Goal: Information Seeking & Learning: Learn about a topic

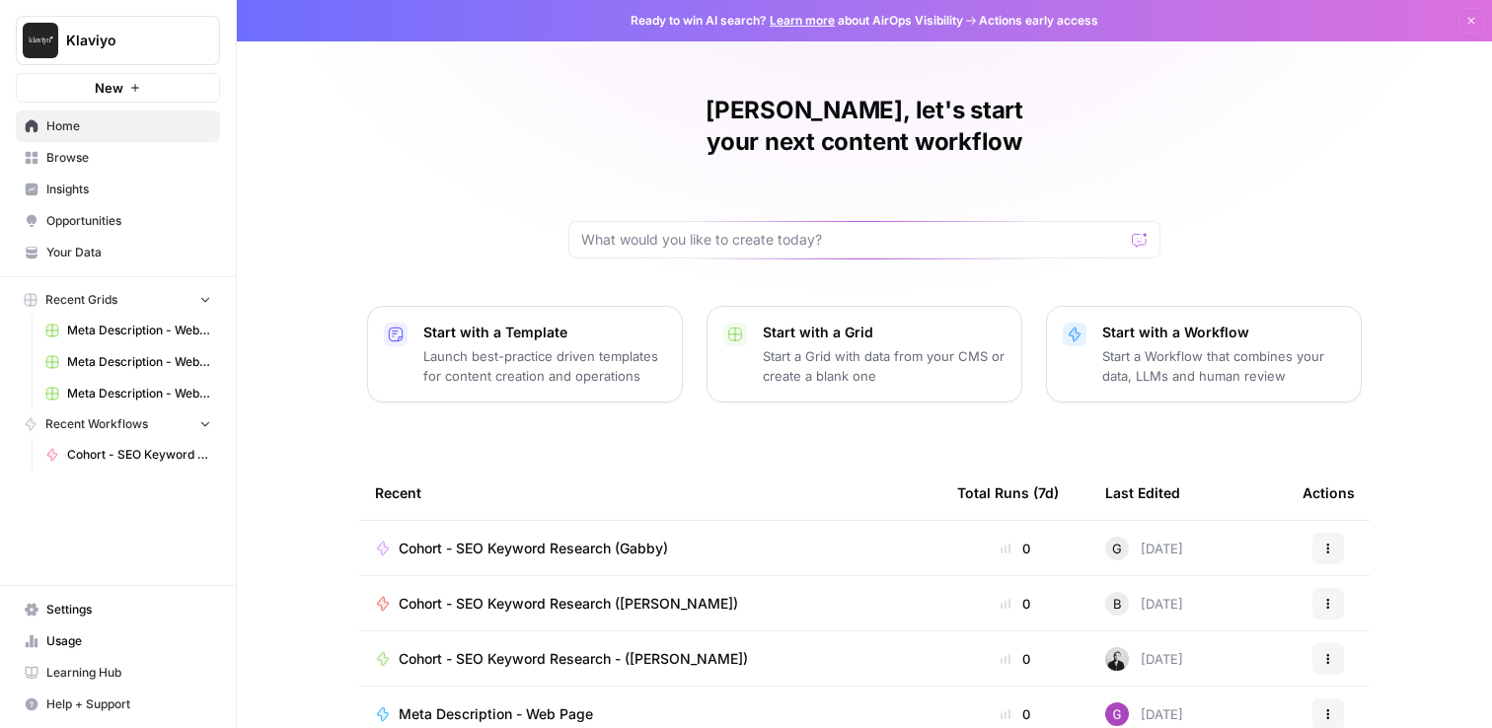
click at [104, 162] on span "Browse" at bounding box center [128, 158] width 165 height 18
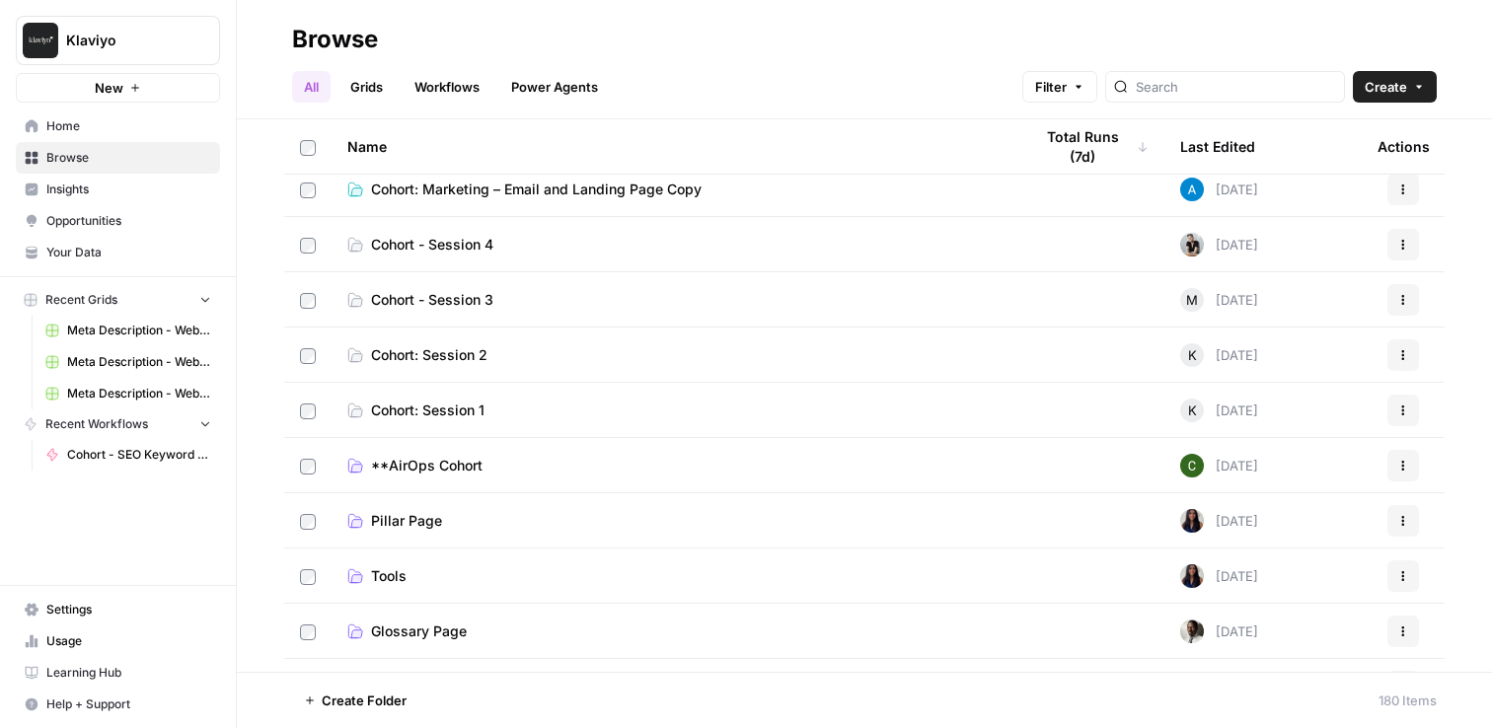
scroll to position [362, 0]
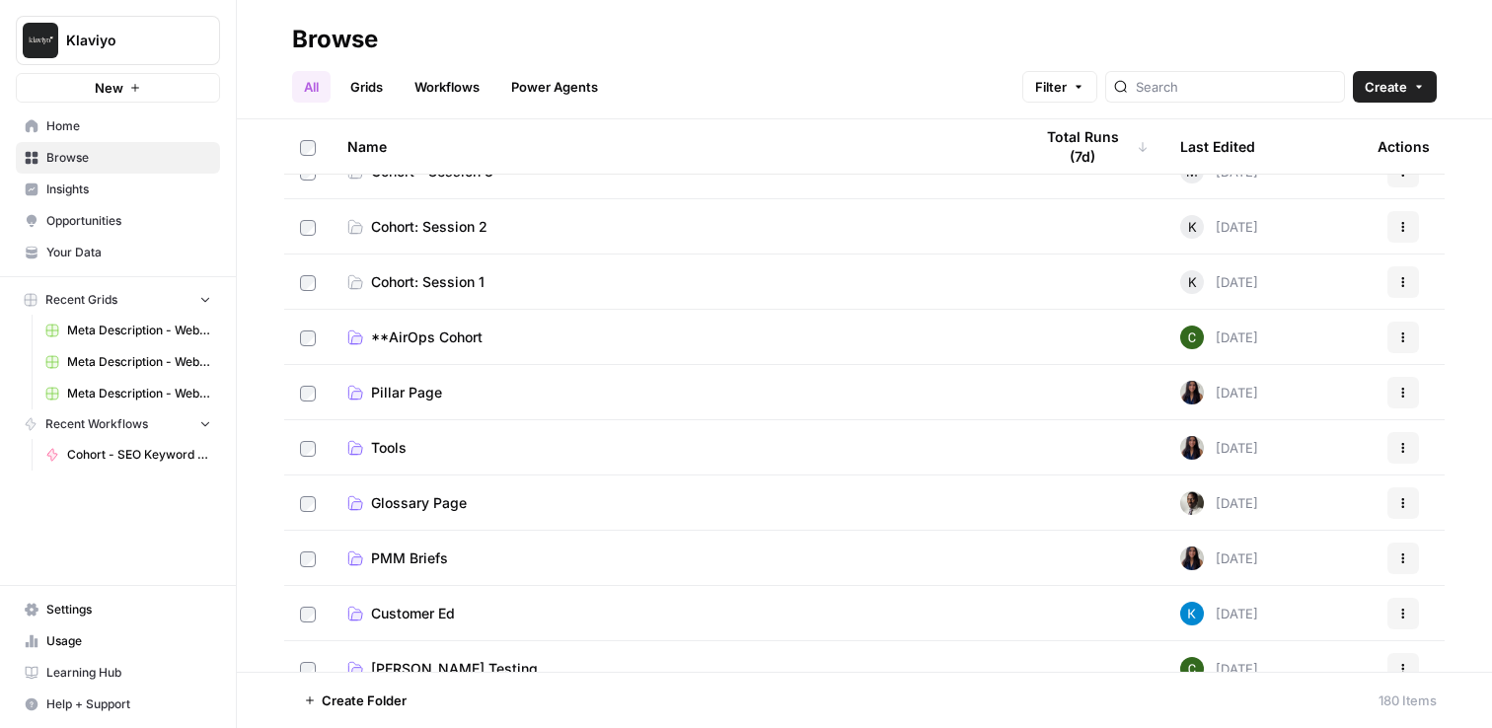
click at [162, 328] on span "Meta Description - Web Page Grid (2)" at bounding box center [139, 331] width 144 height 18
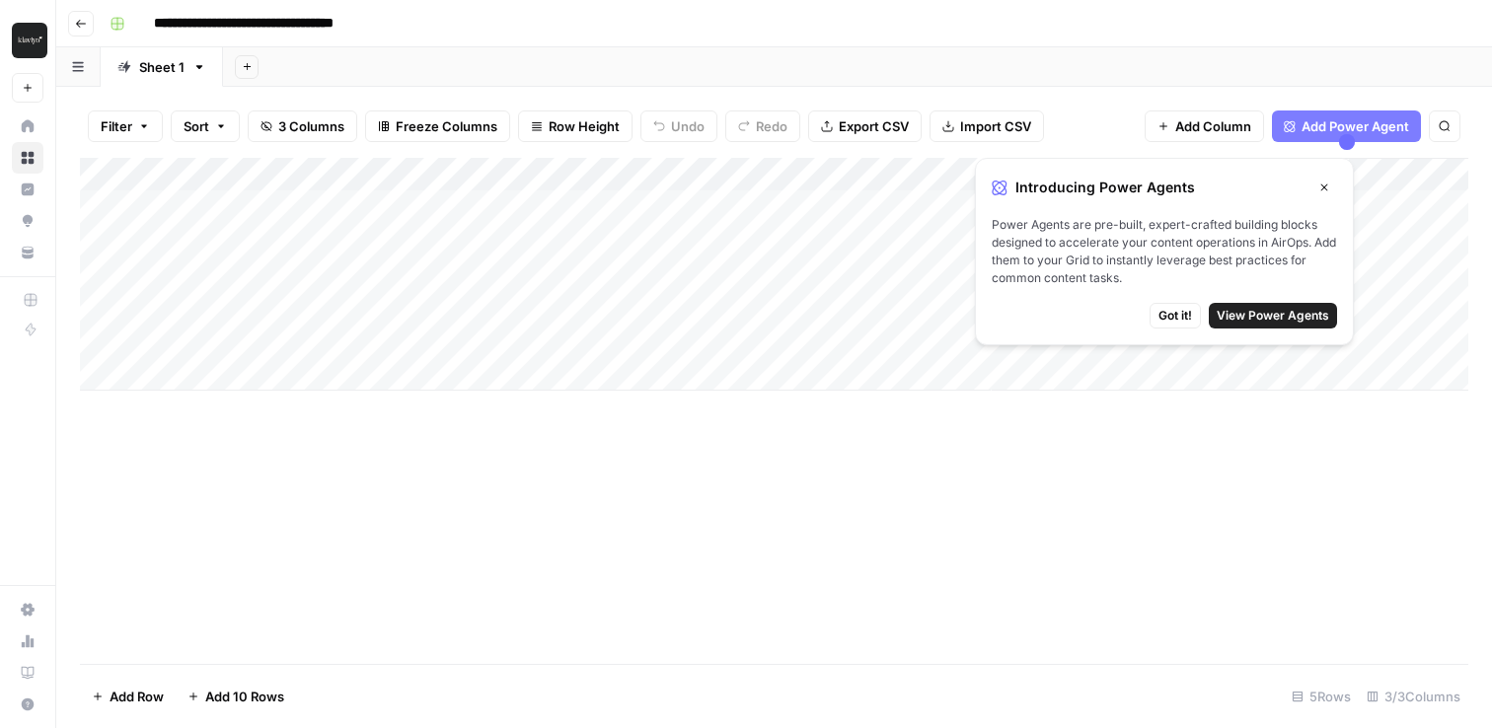
click at [1325, 184] on icon "button" at bounding box center [1324, 188] width 12 height 12
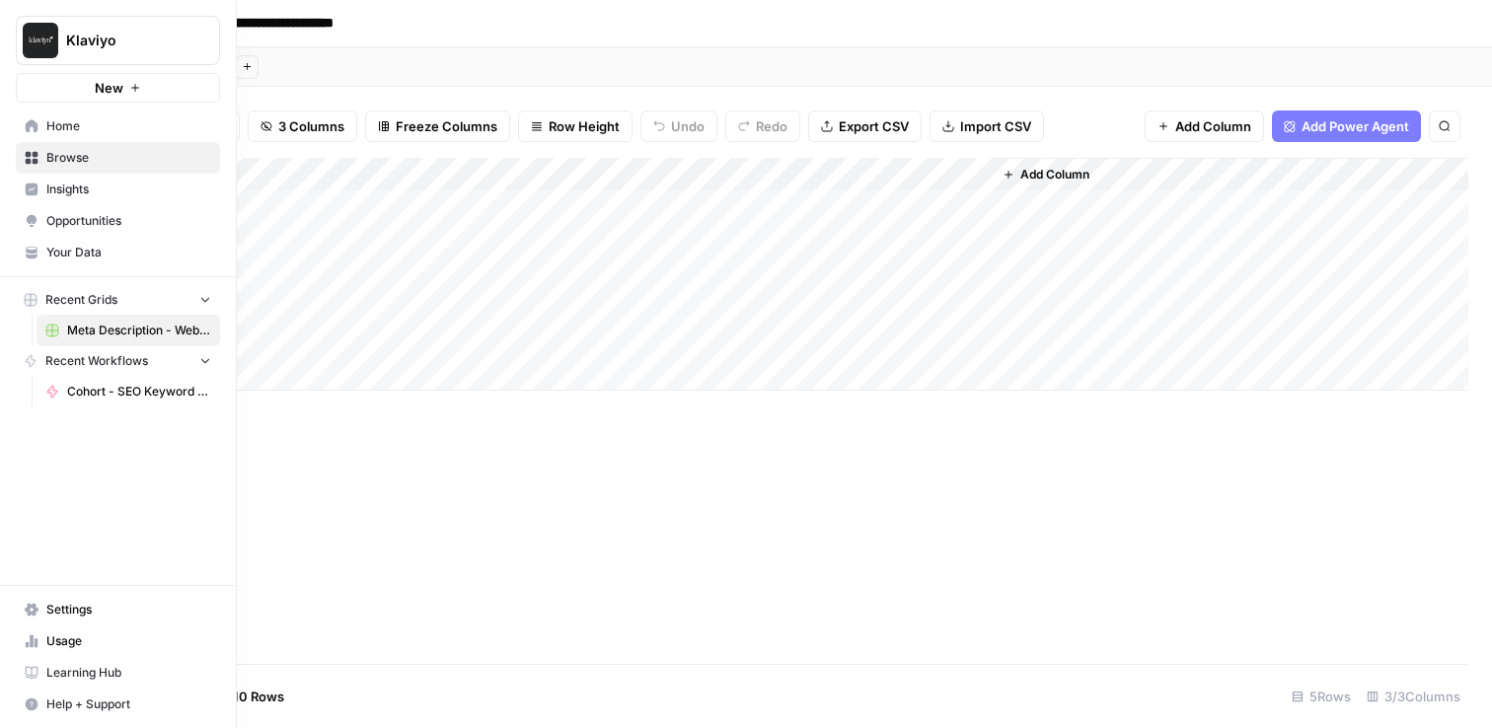
click at [65, 641] on span "Usage" at bounding box center [128, 642] width 165 height 18
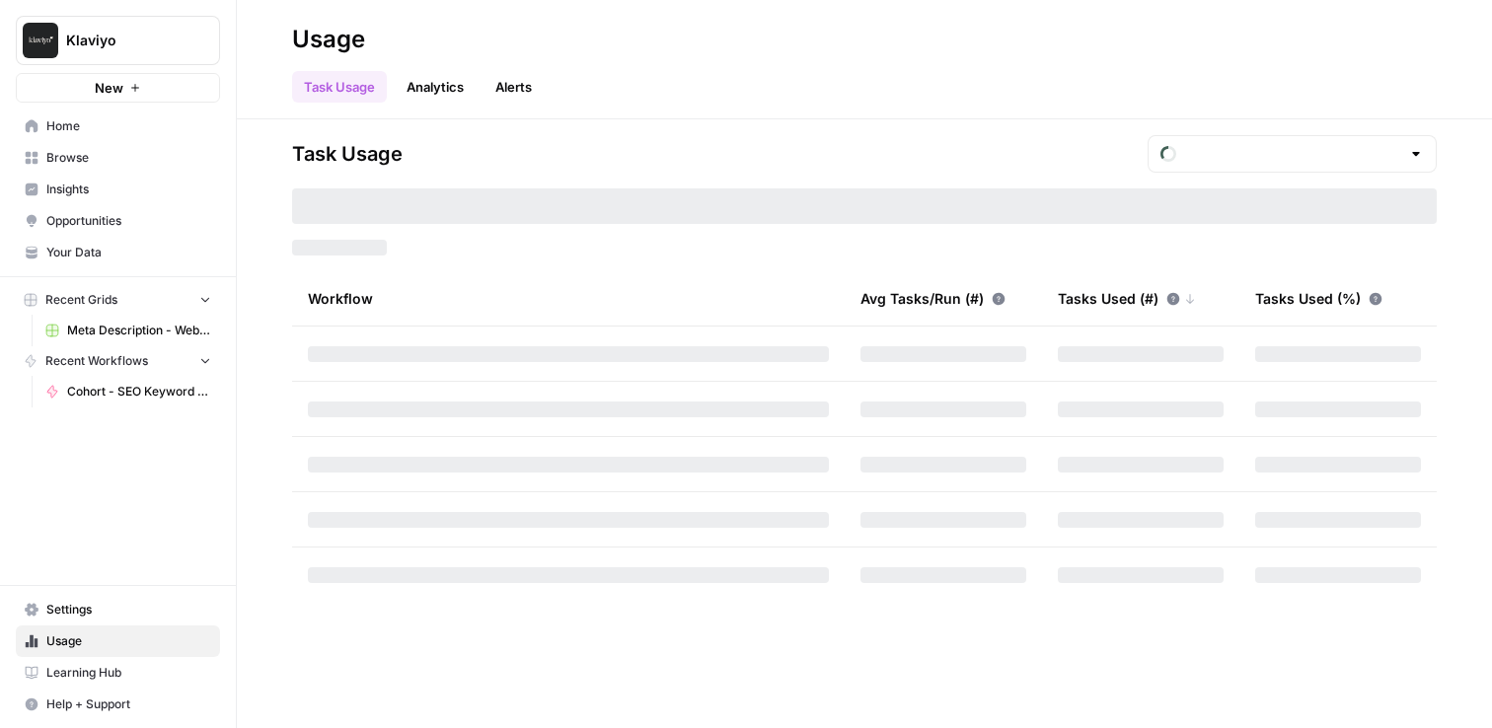
type input "October Tasks"
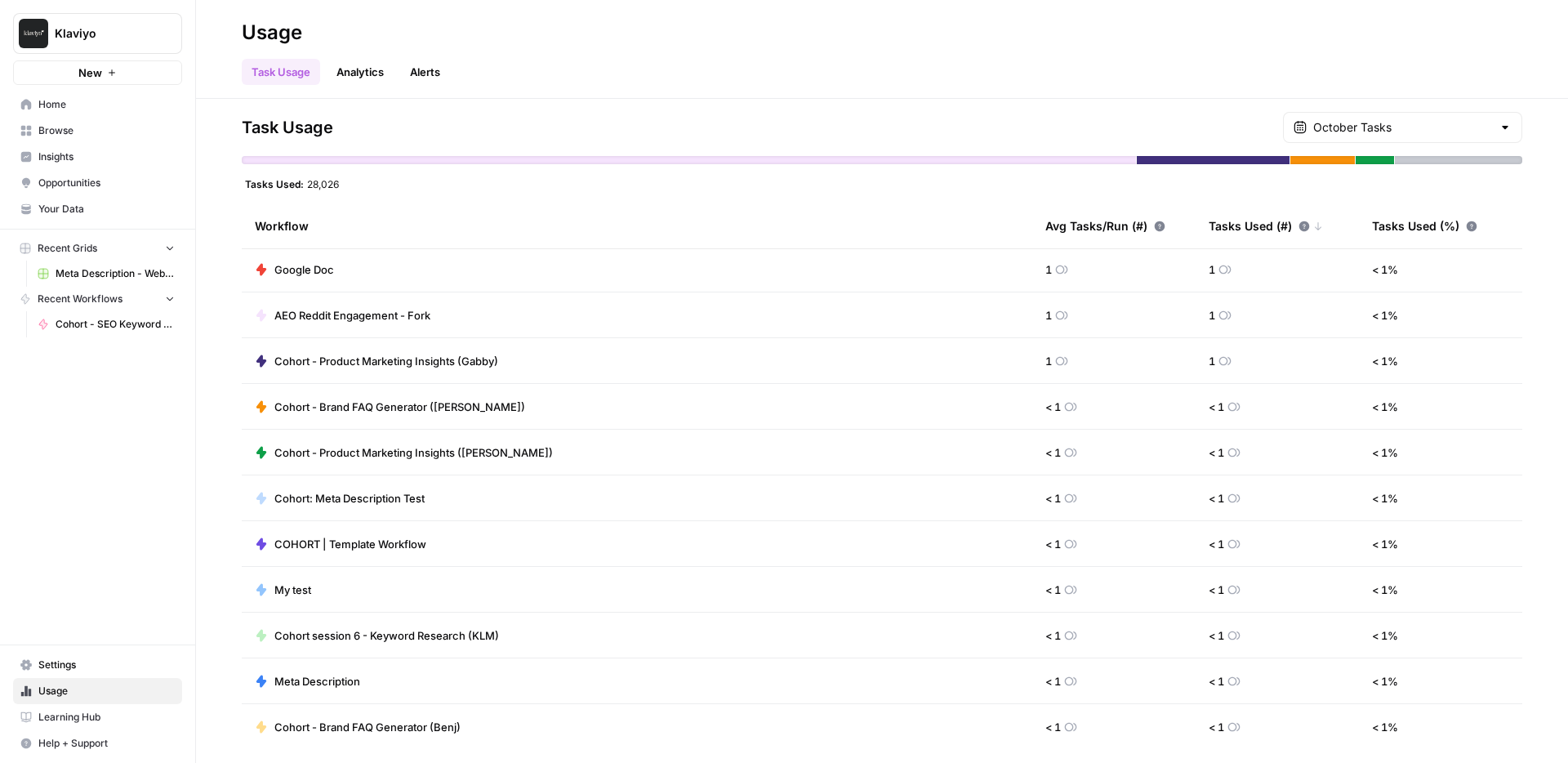
scroll to position [1329, 0]
click at [104, 212] on span "Your Data" at bounding box center [106, 209] width 137 height 15
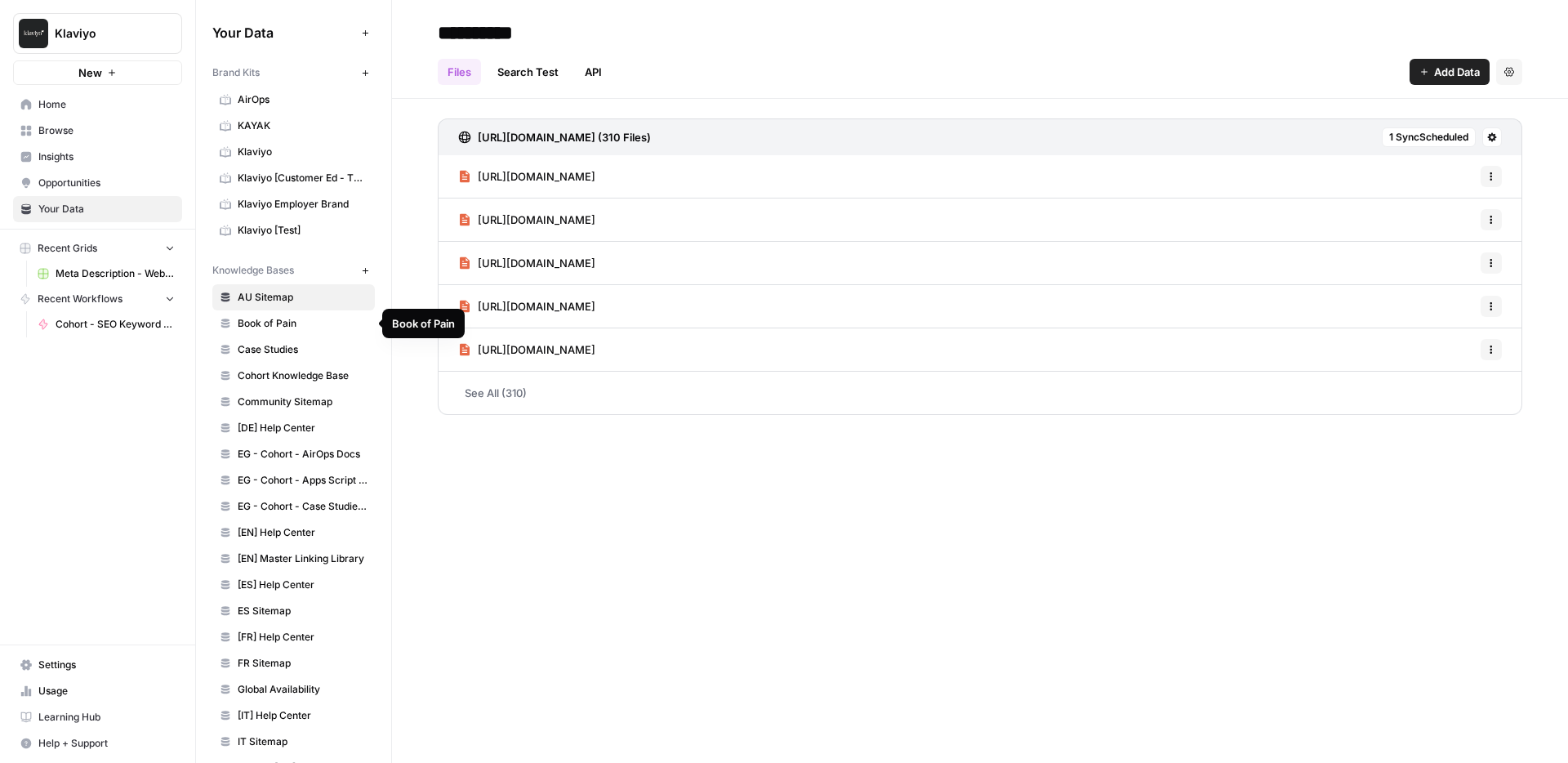
click at [254, 319] on span "Book of Pain" at bounding box center [302, 324] width 130 height 15
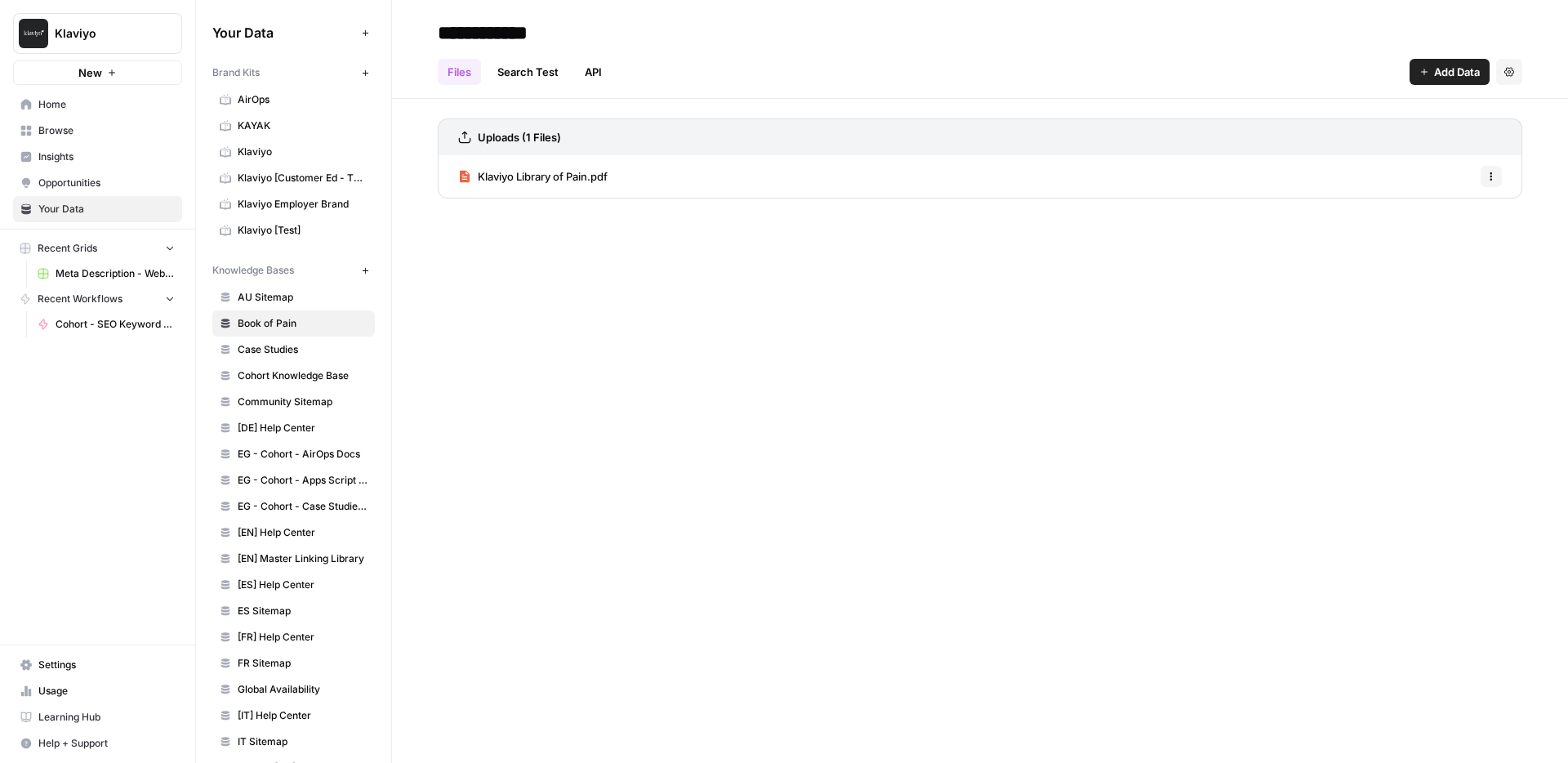
click at [542, 183] on span "Klaviyo Library of Pain.pdf" at bounding box center [542, 176] width 130 height 17
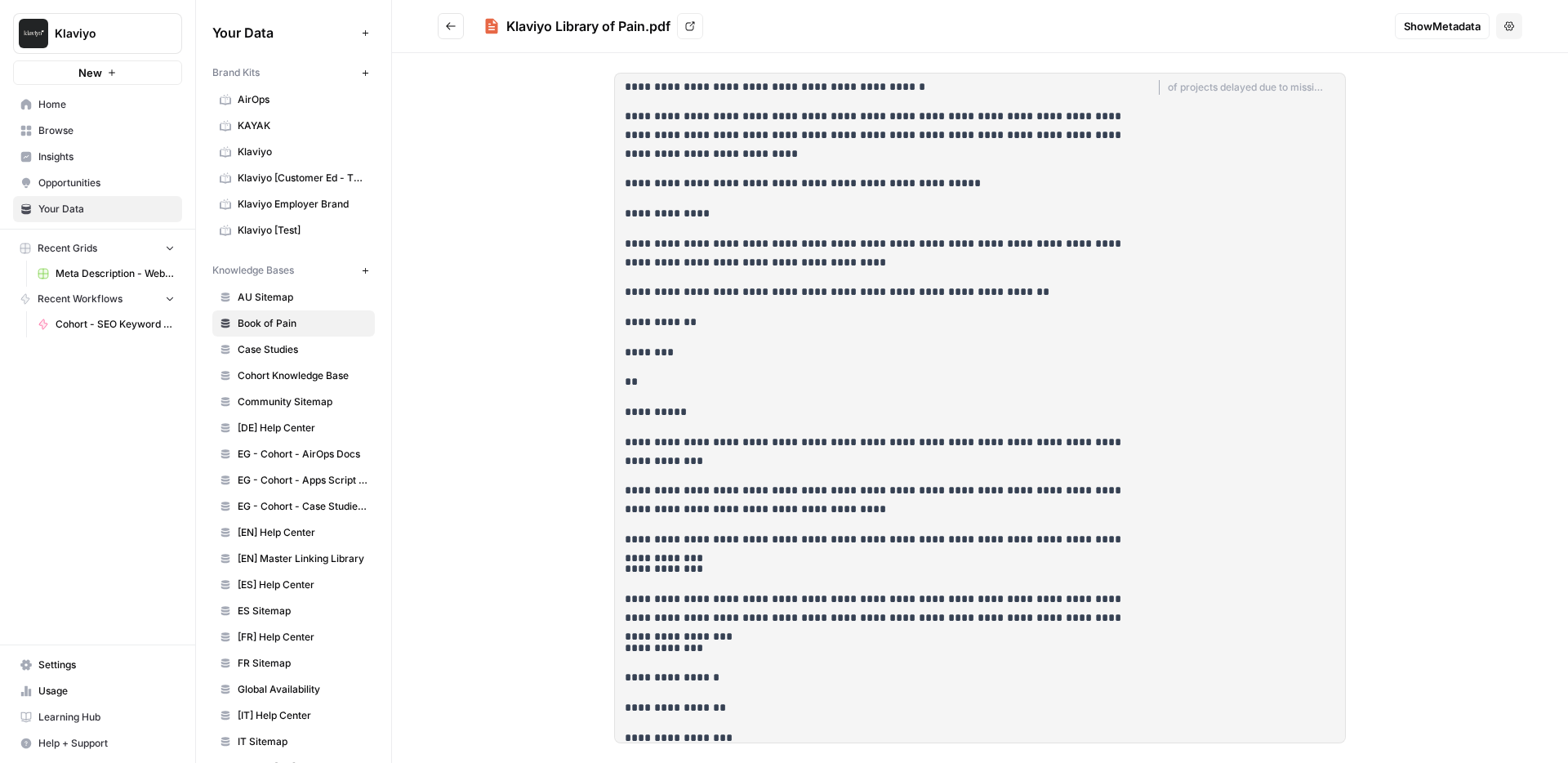
scroll to position [477, 0]
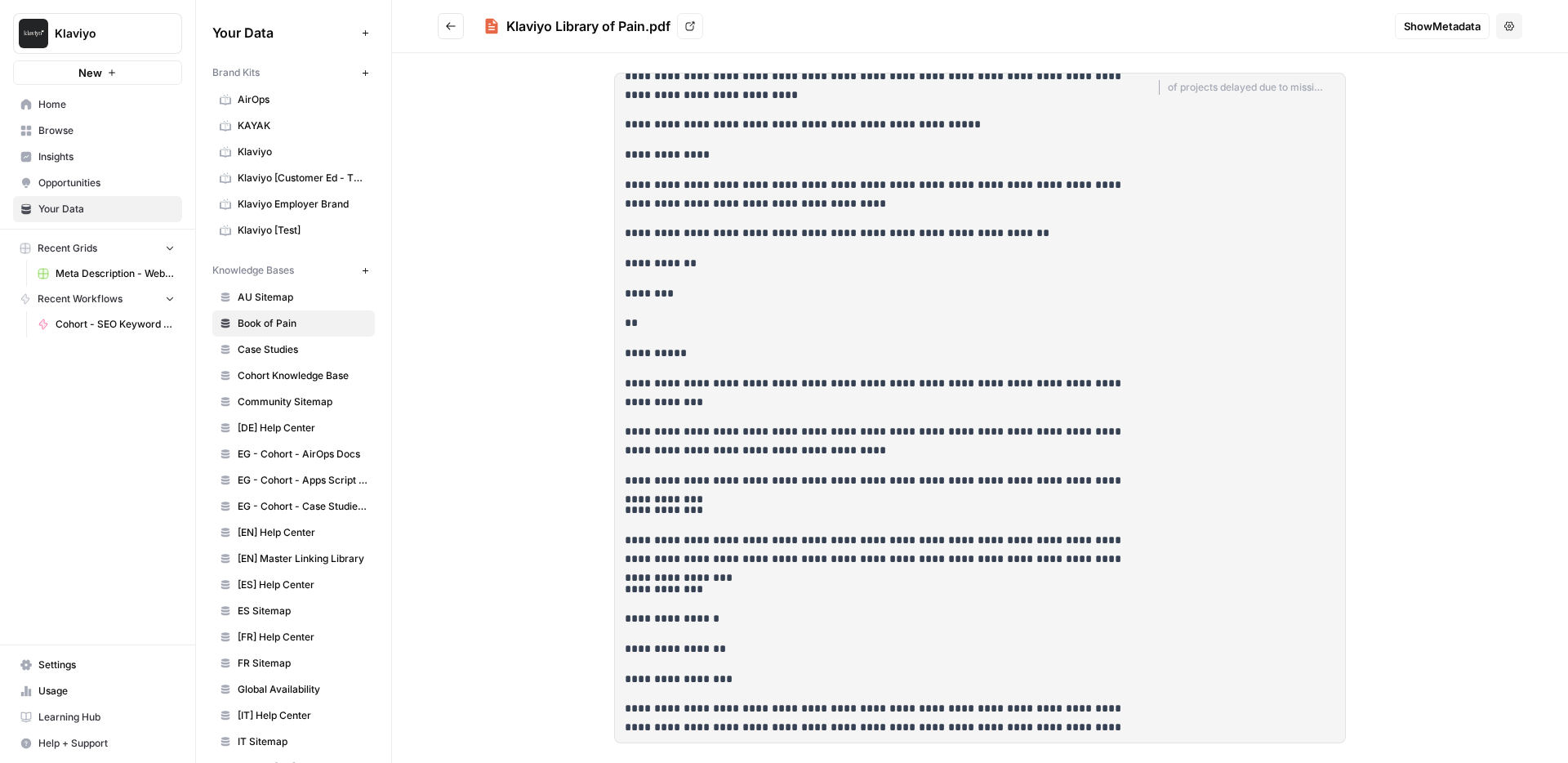
click at [259, 355] on span "Case Studies" at bounding box center [302, 350] width 130 height 15
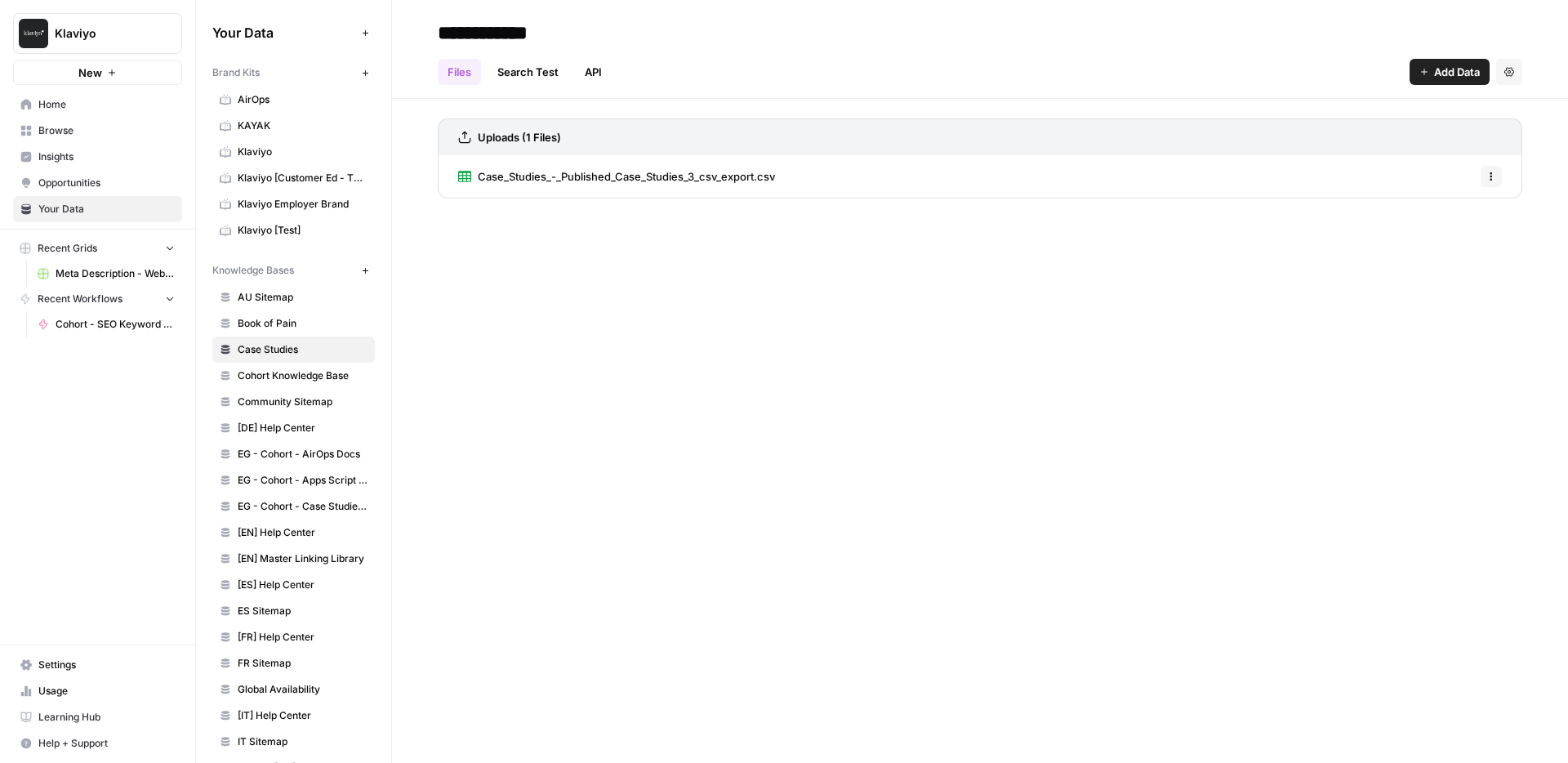
click at [303, 376] on span "Cohort Knowledge Base" at bounding box center [302, 376] width 130 height 15
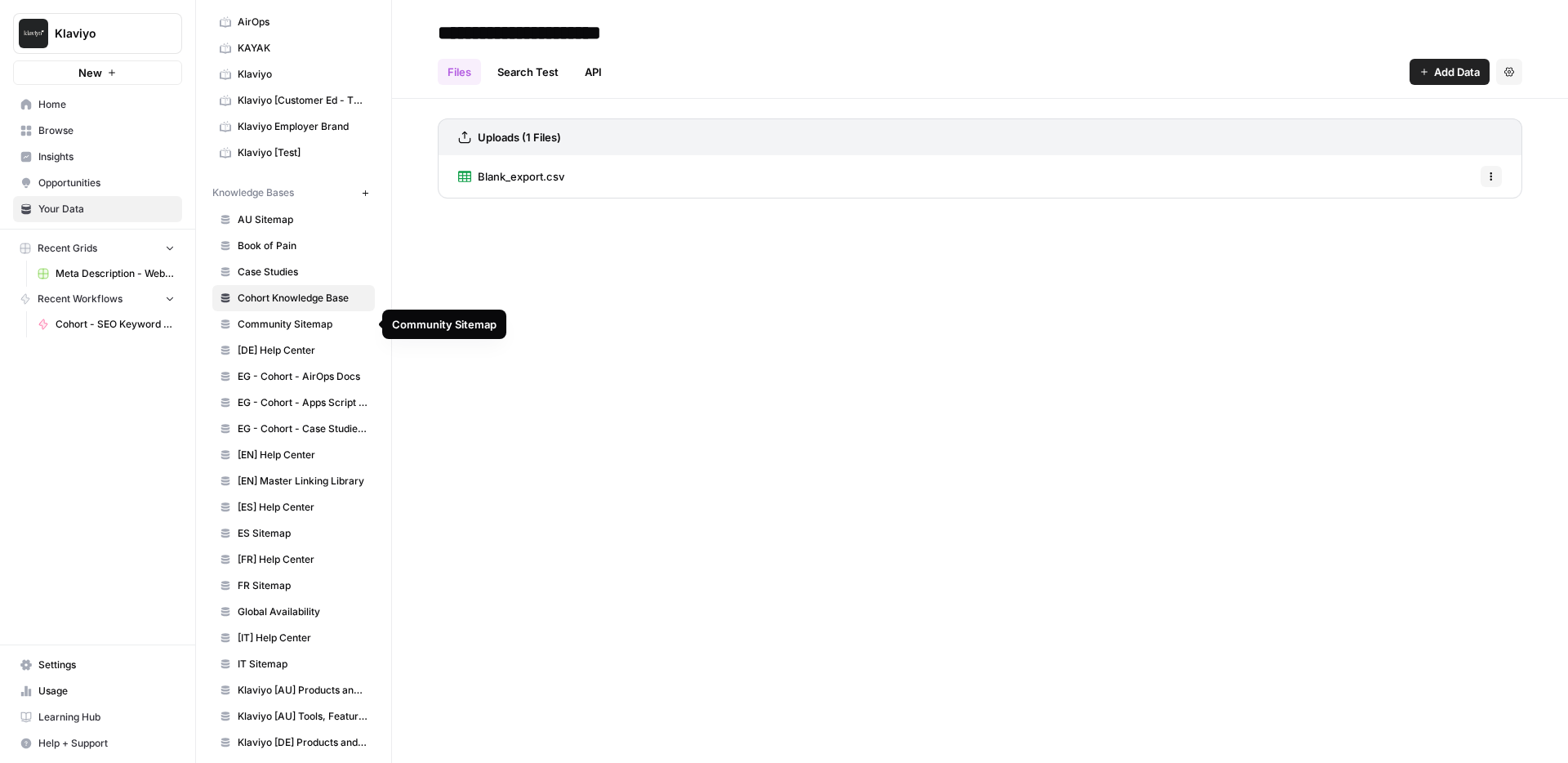
scroll to position [89, 0]
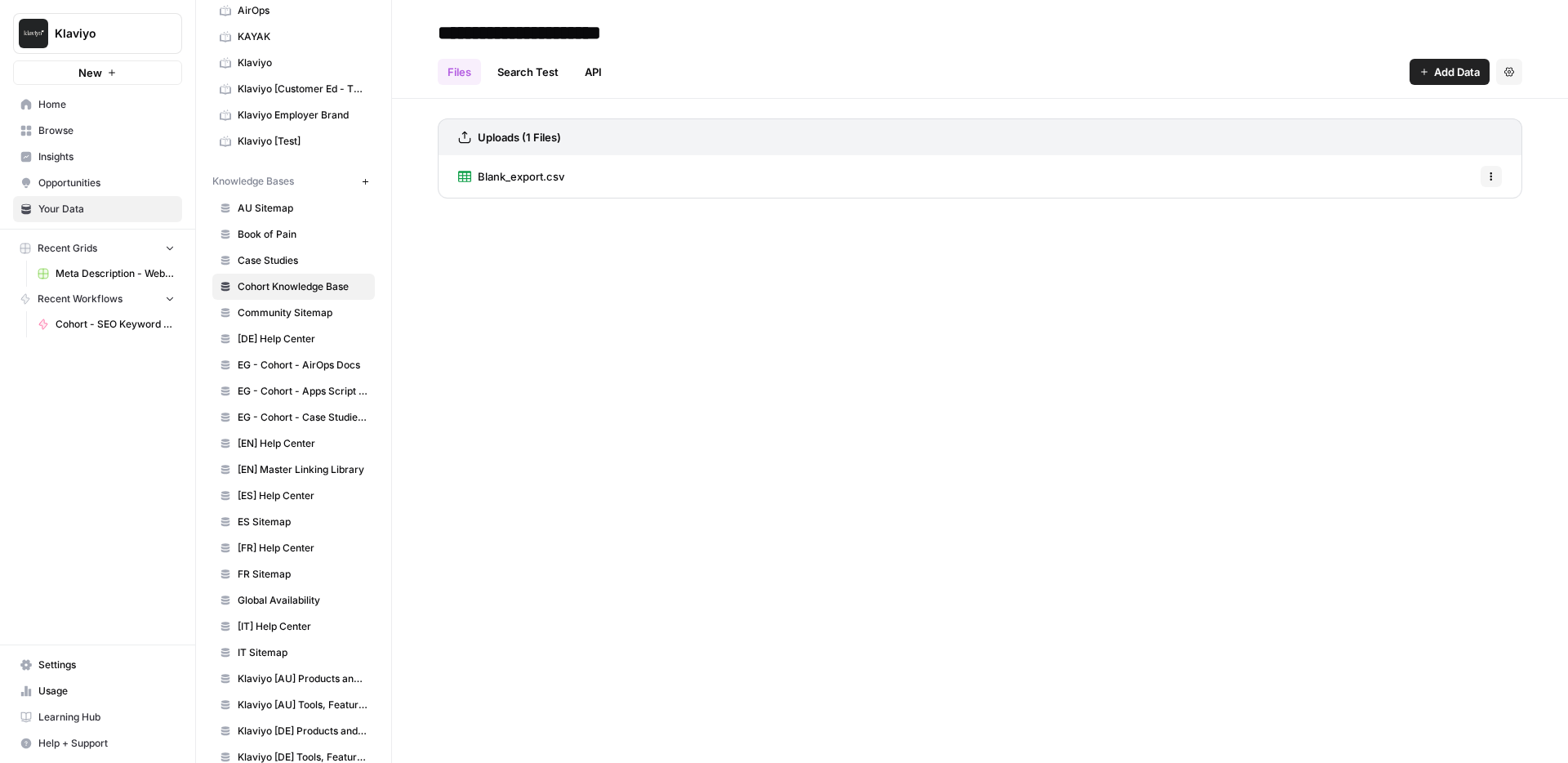
click at [264, 362] on span "EG - Cohort - AirOps Docs" at bounding box center [302, 365] width 130 height 15
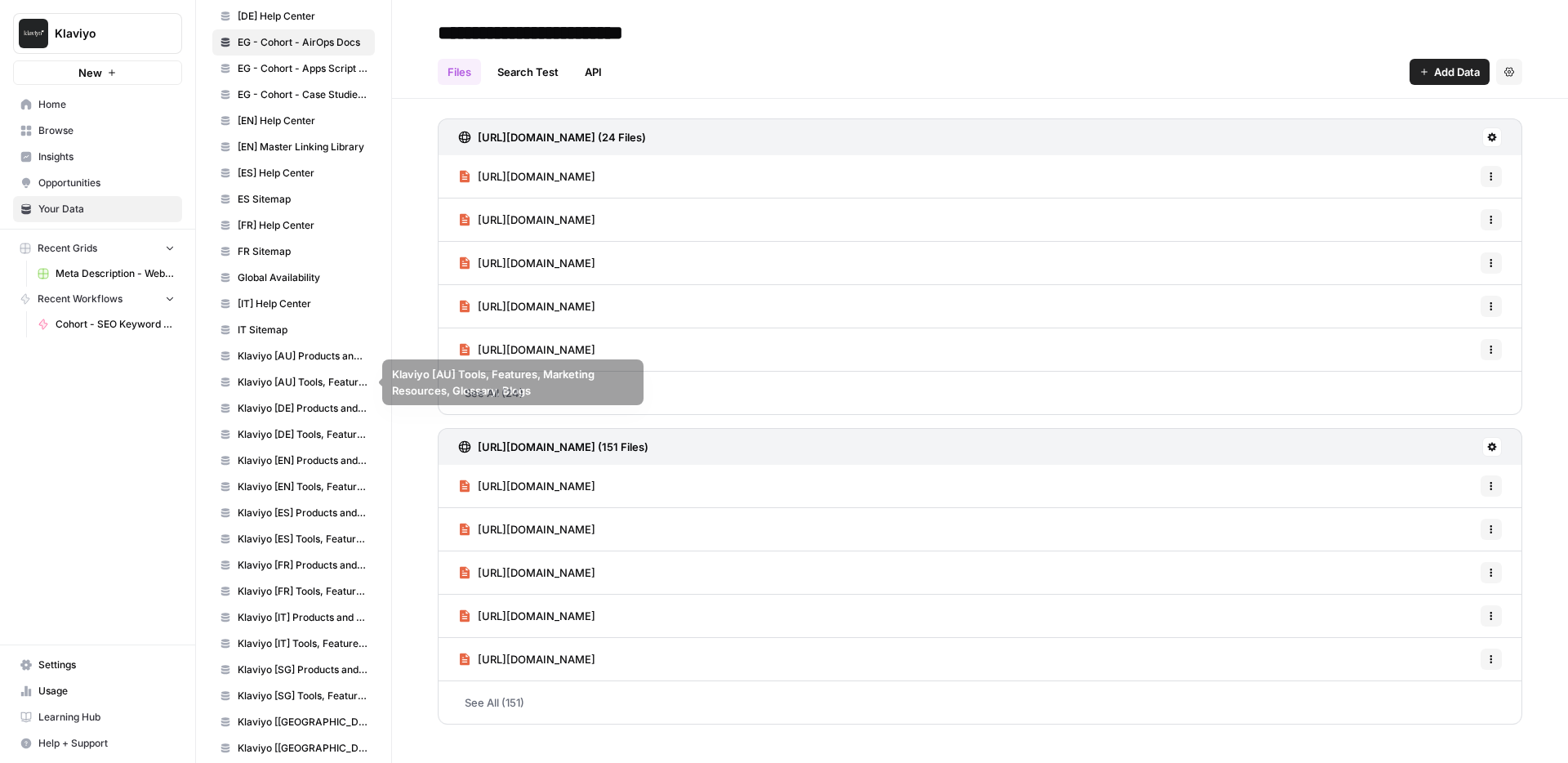
scroll to position [537, 0]
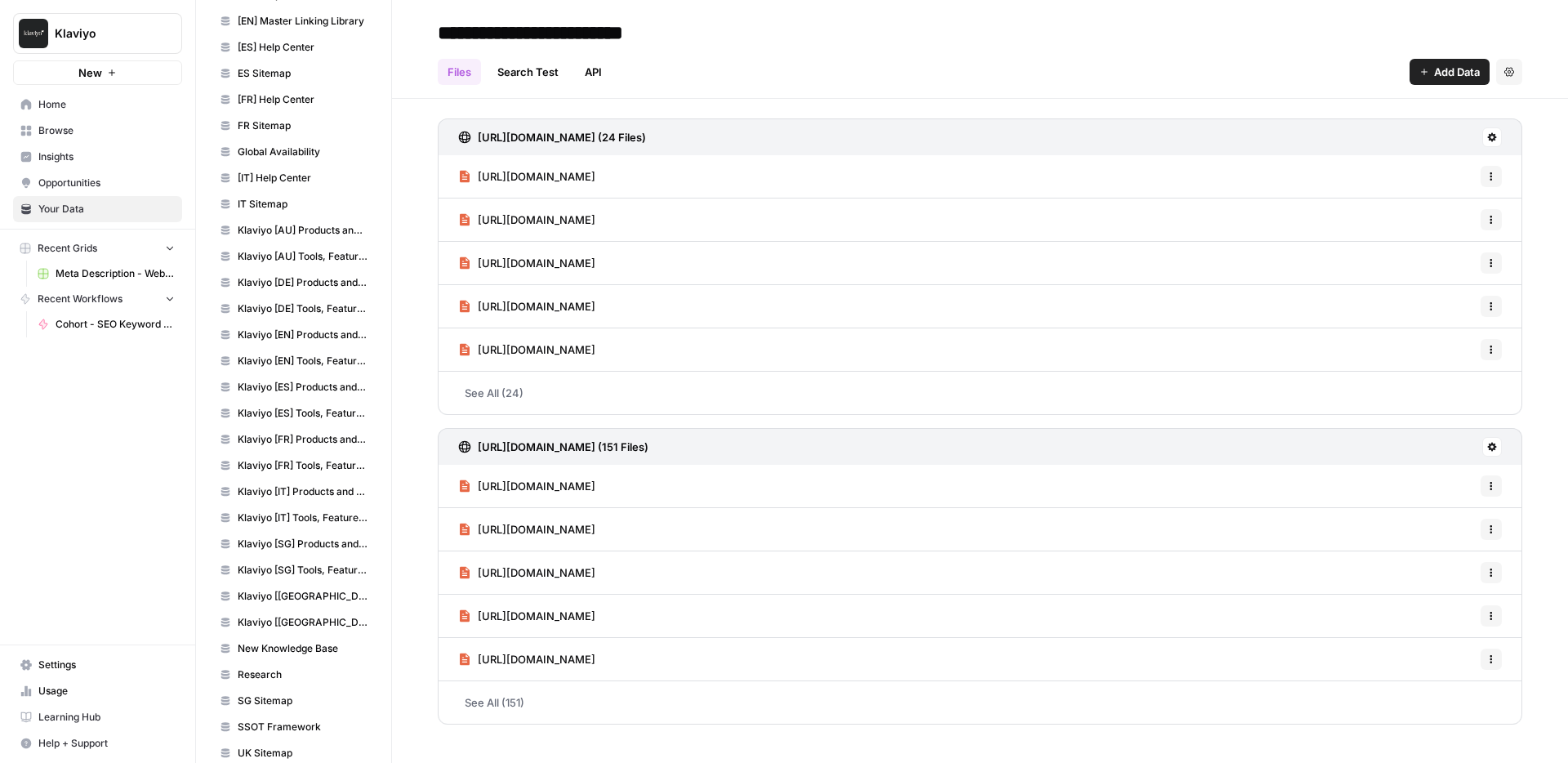
click at [309, 385] on span "Klaviyo [ES] Products and Solutions" at bounding box center [302, 387] width 130 height 15
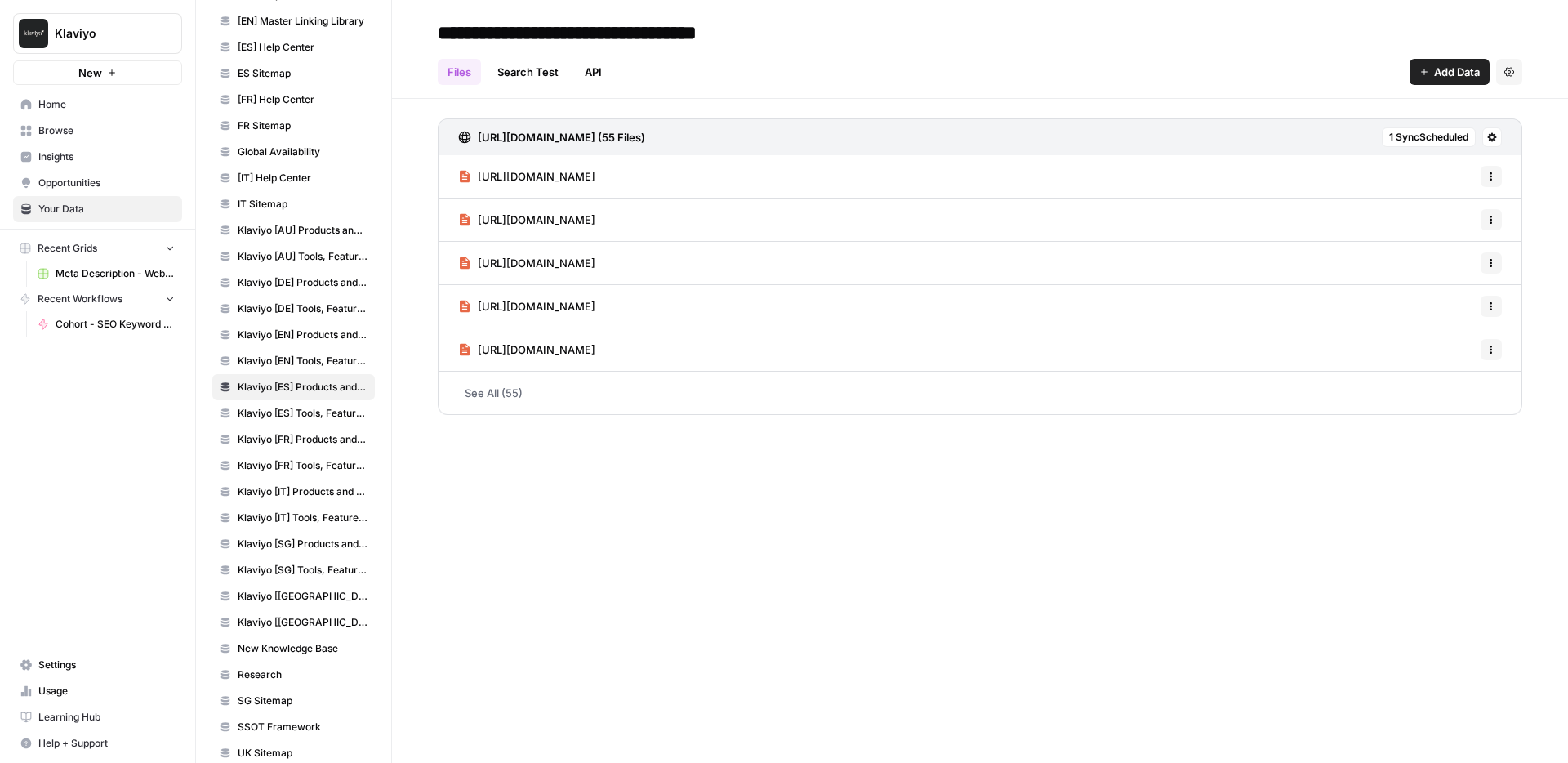
click at [578, 386] on link "See All (55)" at bounding box center [980, 392] width 1085 height 42
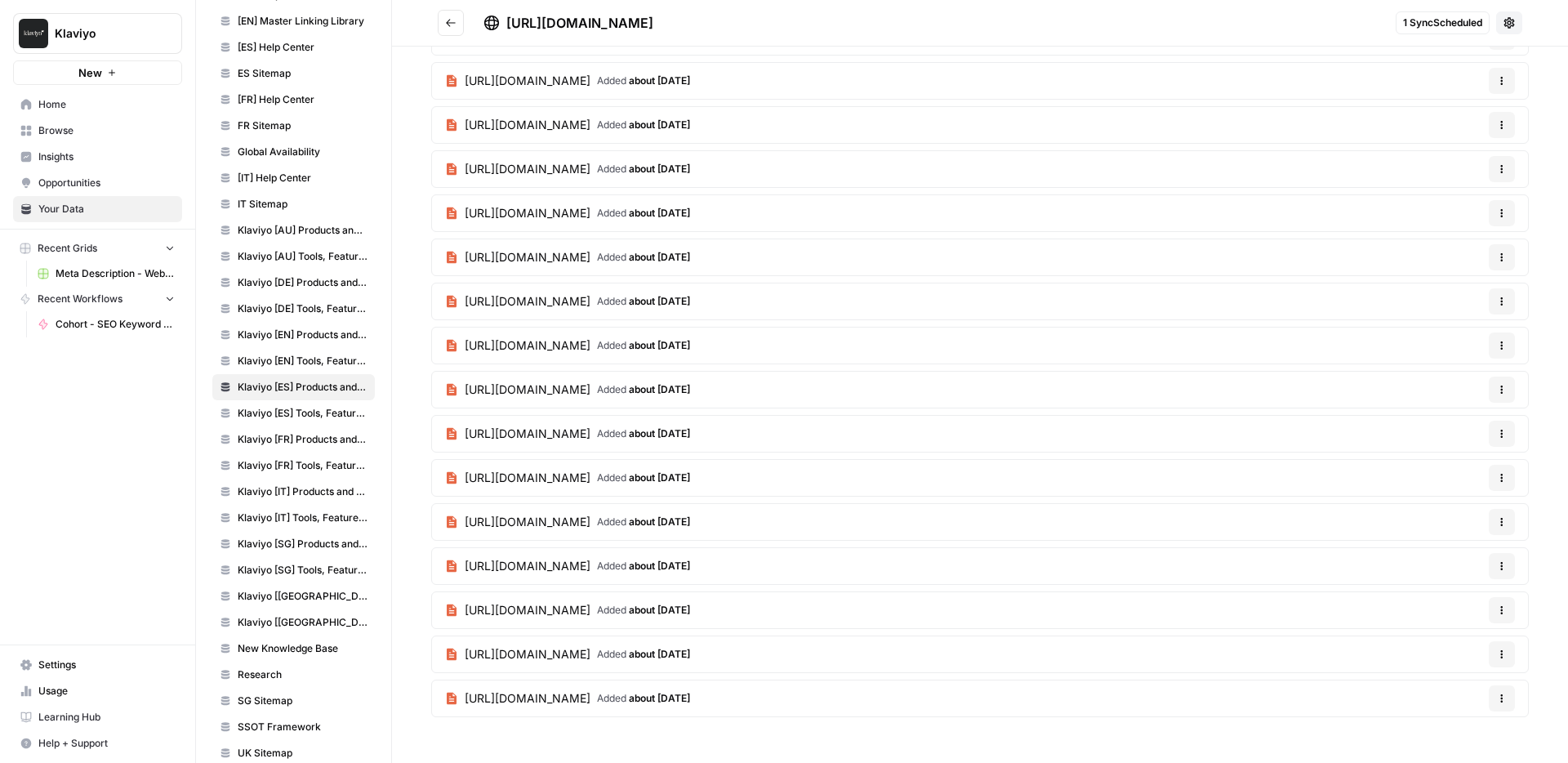
scroll to position [587, 0]
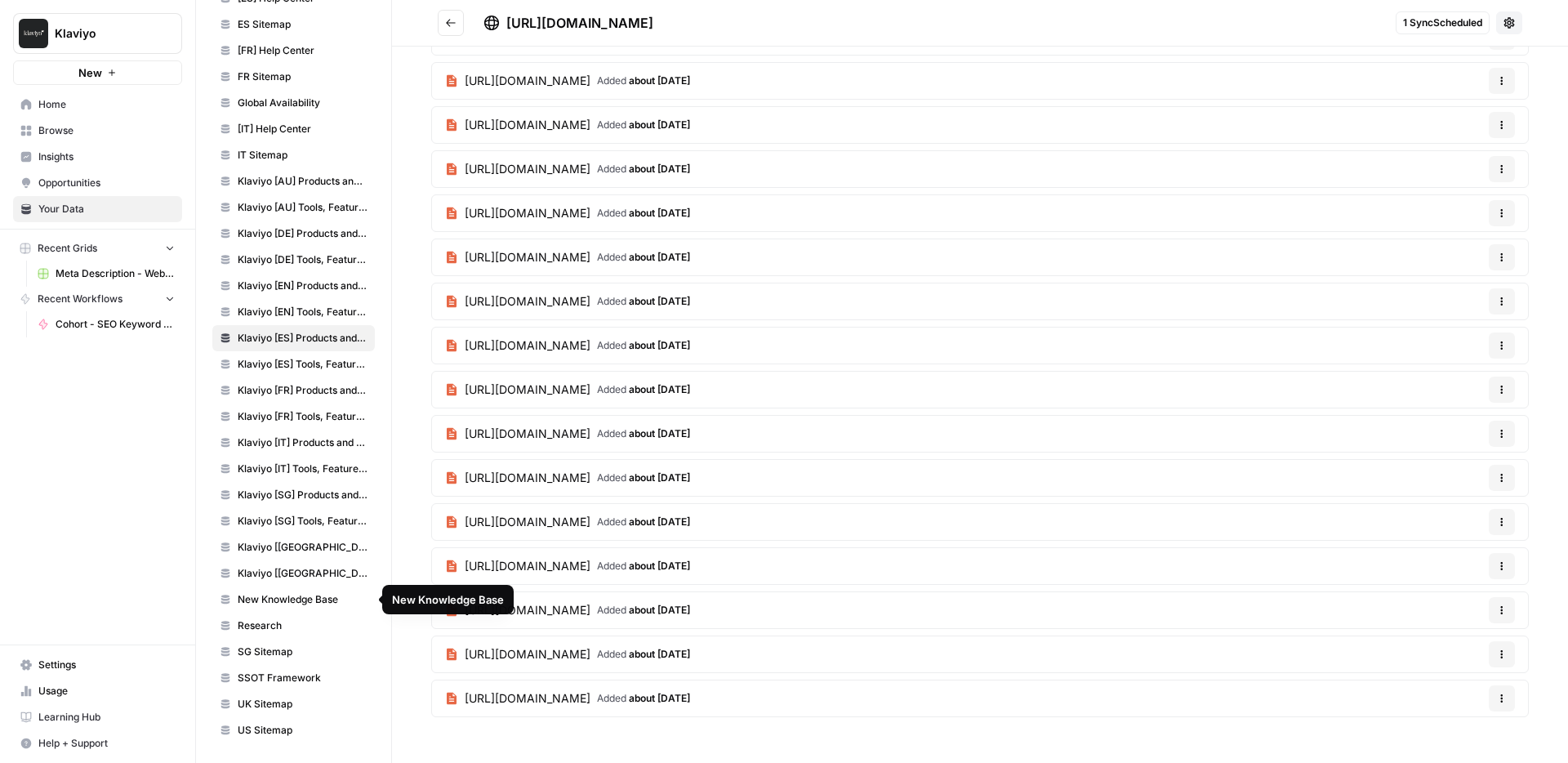
click at [299, 598] on span "New Knowledge Base" at bounding box center [302, 599] width 130 height 15
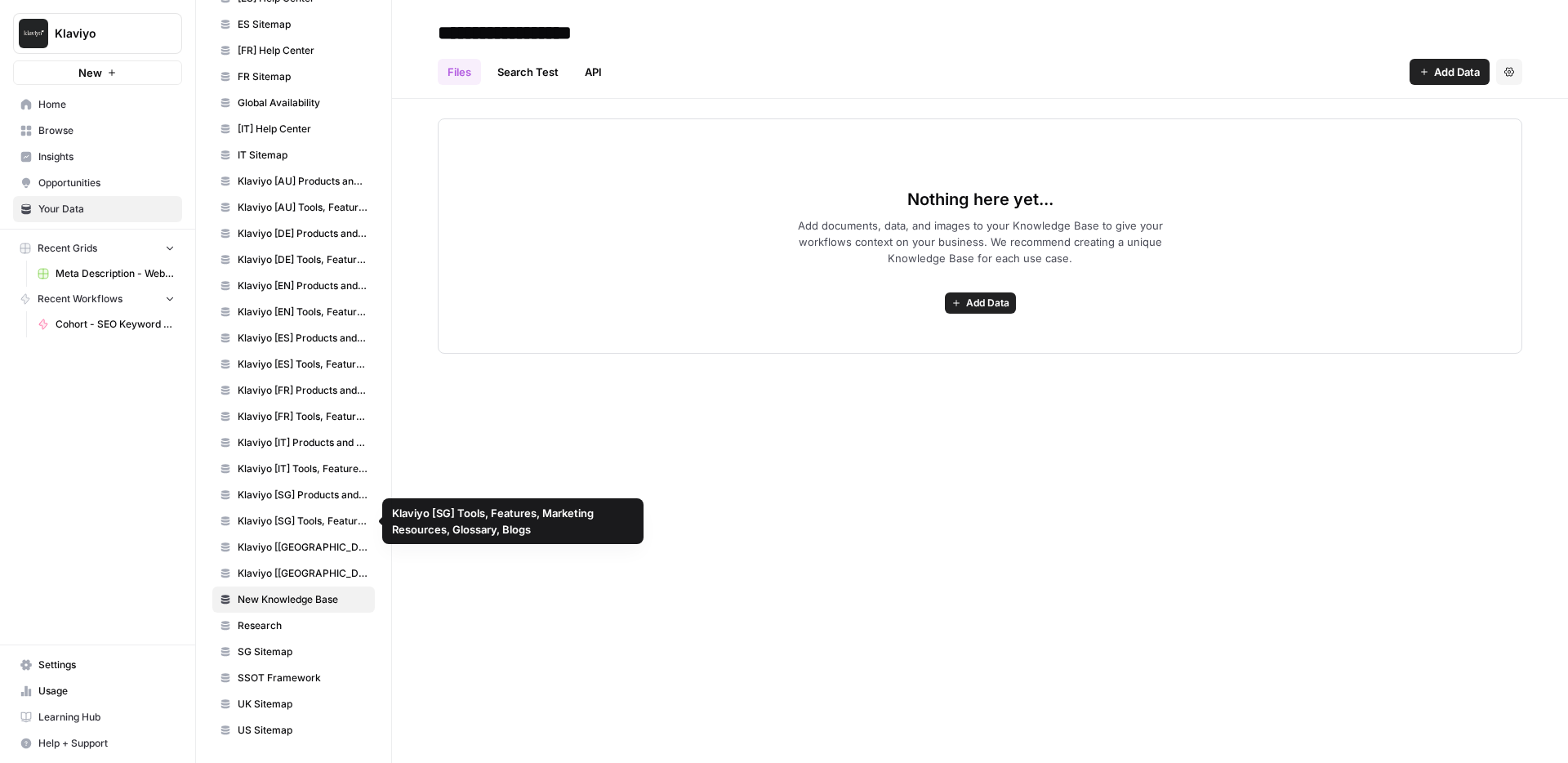
click at [274, 602] on span "Research" at bounding box center [302, 626] width 130 height 15
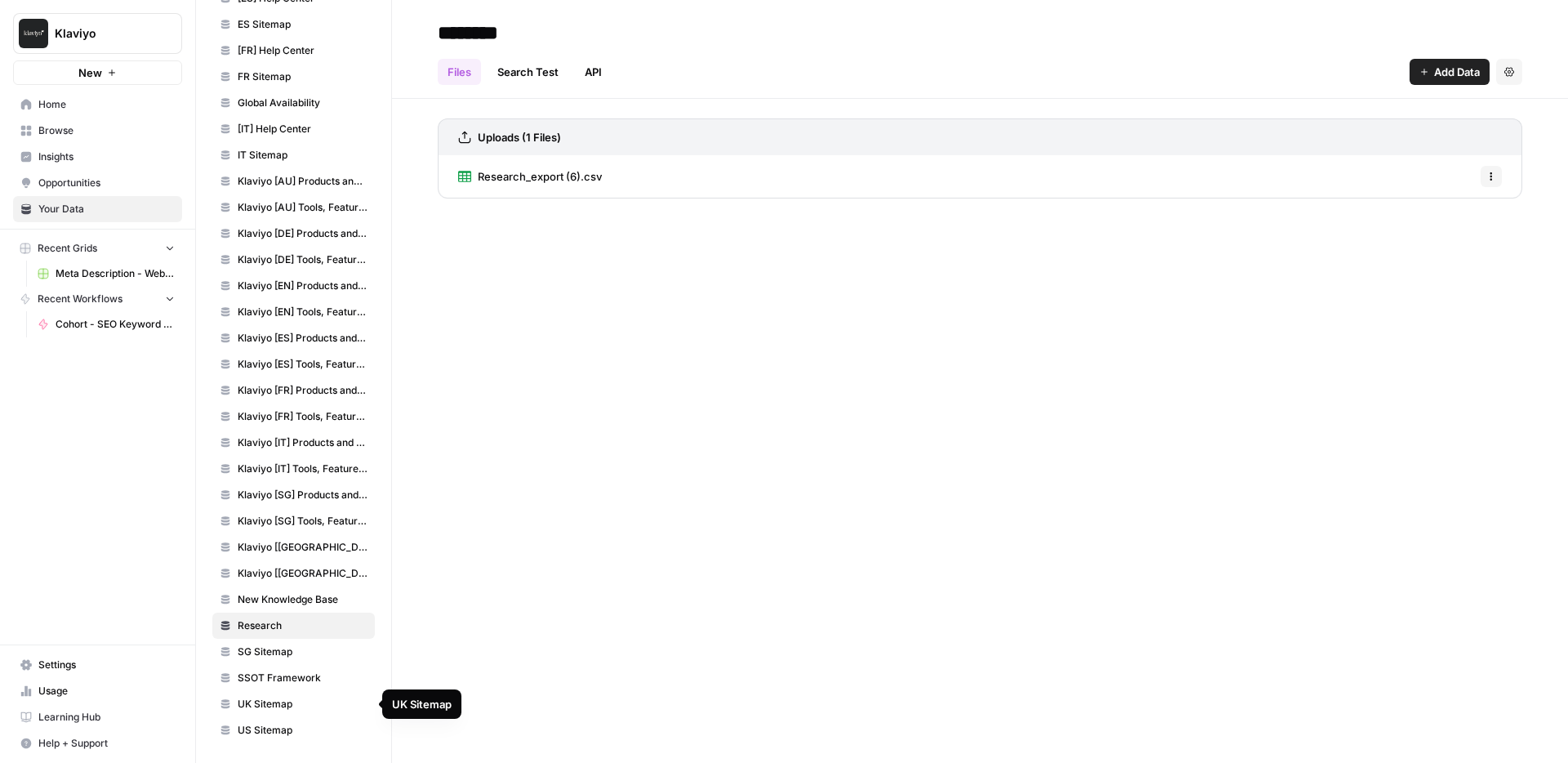
click at [293, 602] on link "US Sitemap" at bounding box center [294, 730] width 162 height 26
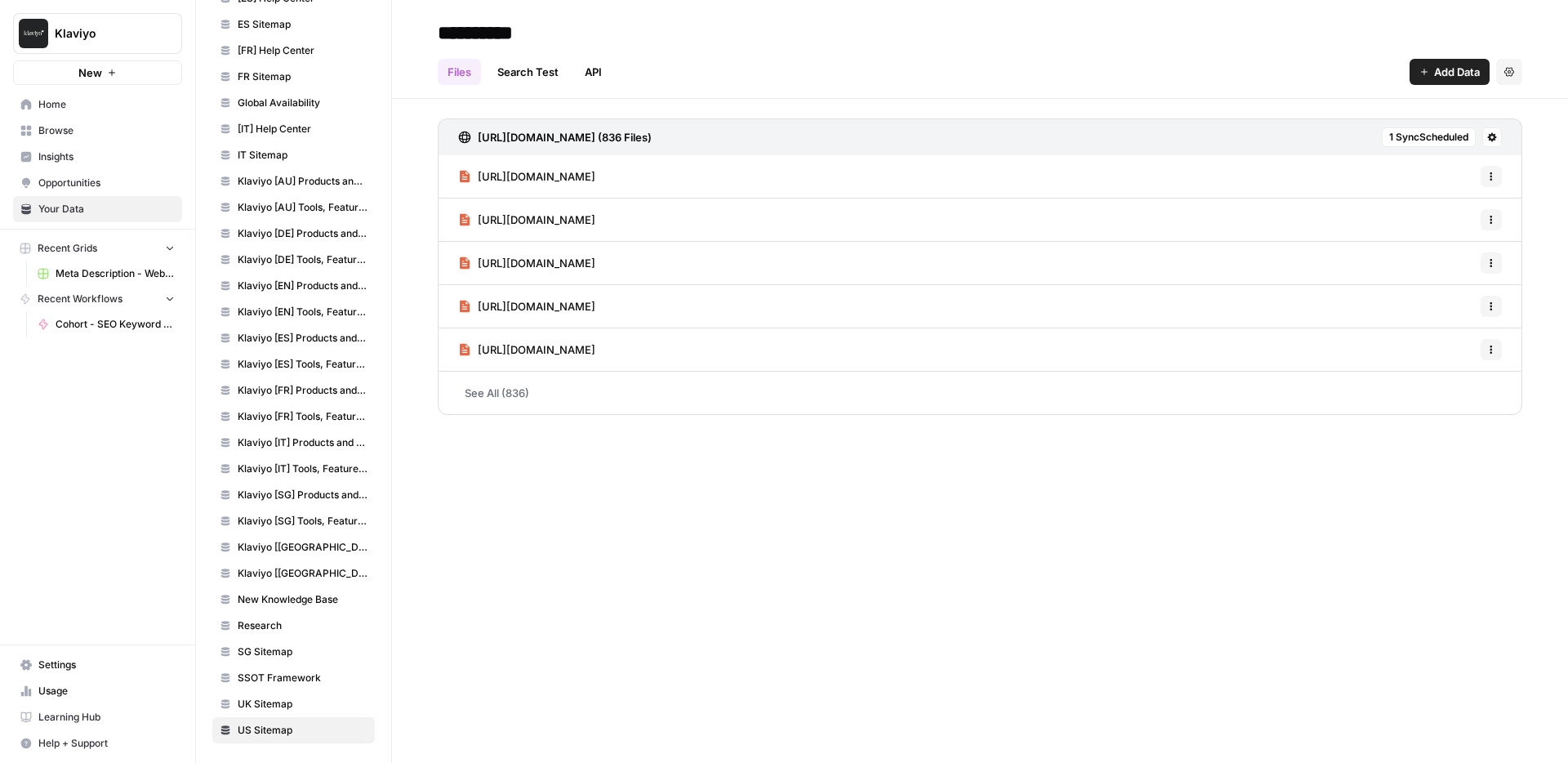
click at [530, 396] on link "See All (836)" at bounding box center [980, 392] width 1085 height 42
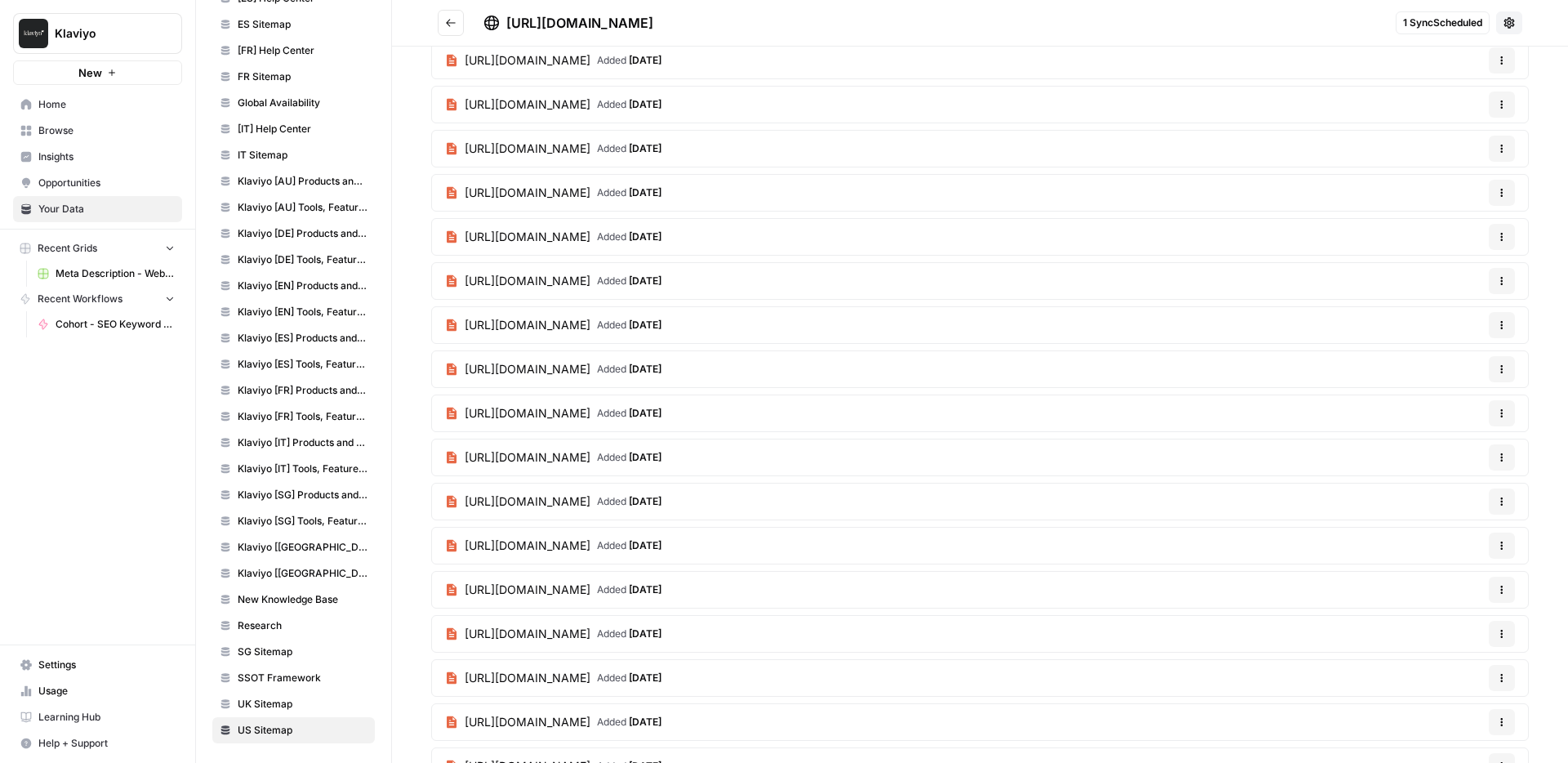
scroll to position [268, 0]
click at [94, 272] on span "Meta Description - Web Page Grid (2)" at bounding box center [115, 274] width 119 height 15
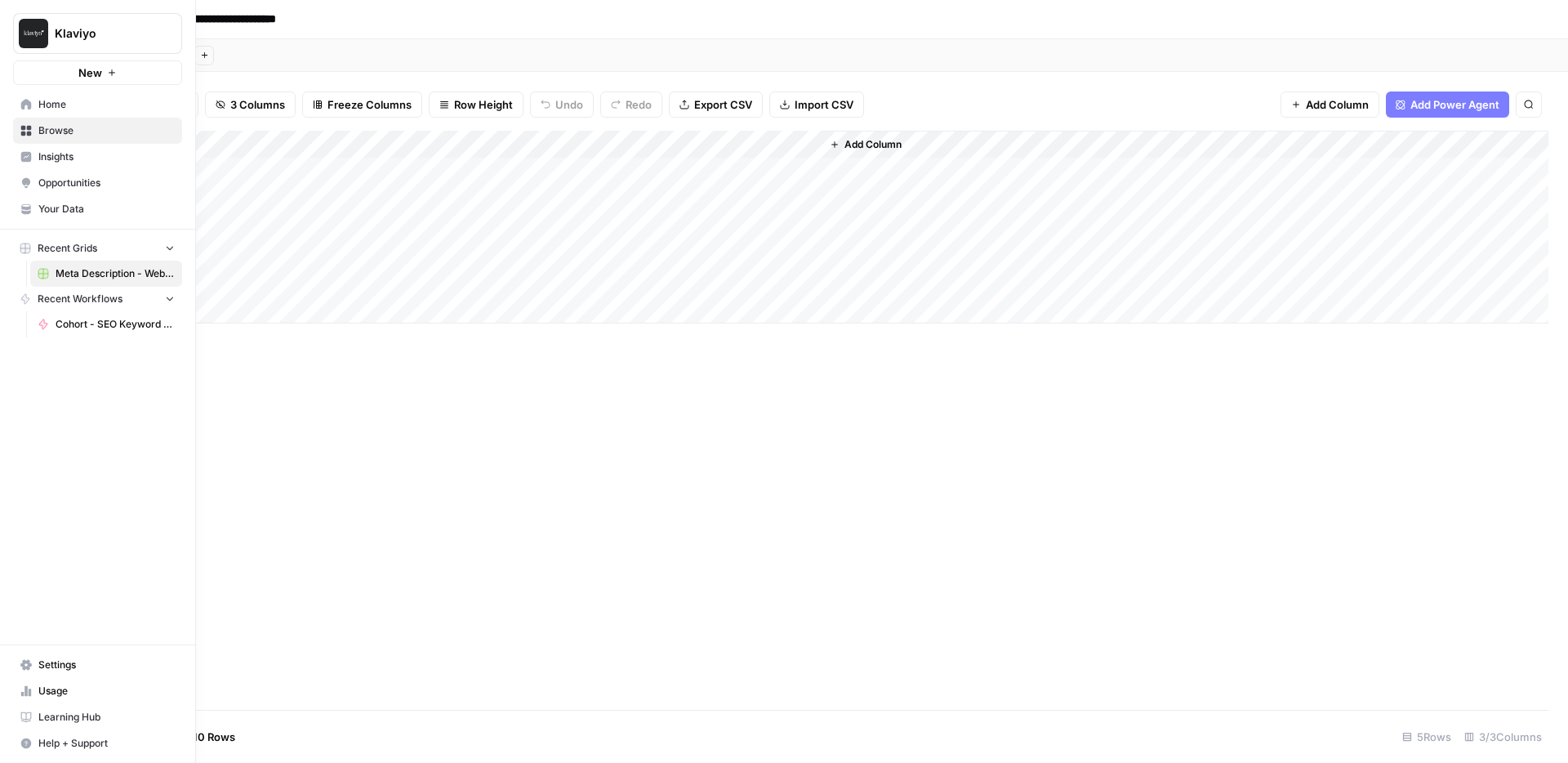
click at [35, 214] on link "Your Data" at bounding box center [98, 209] width 169 height 26
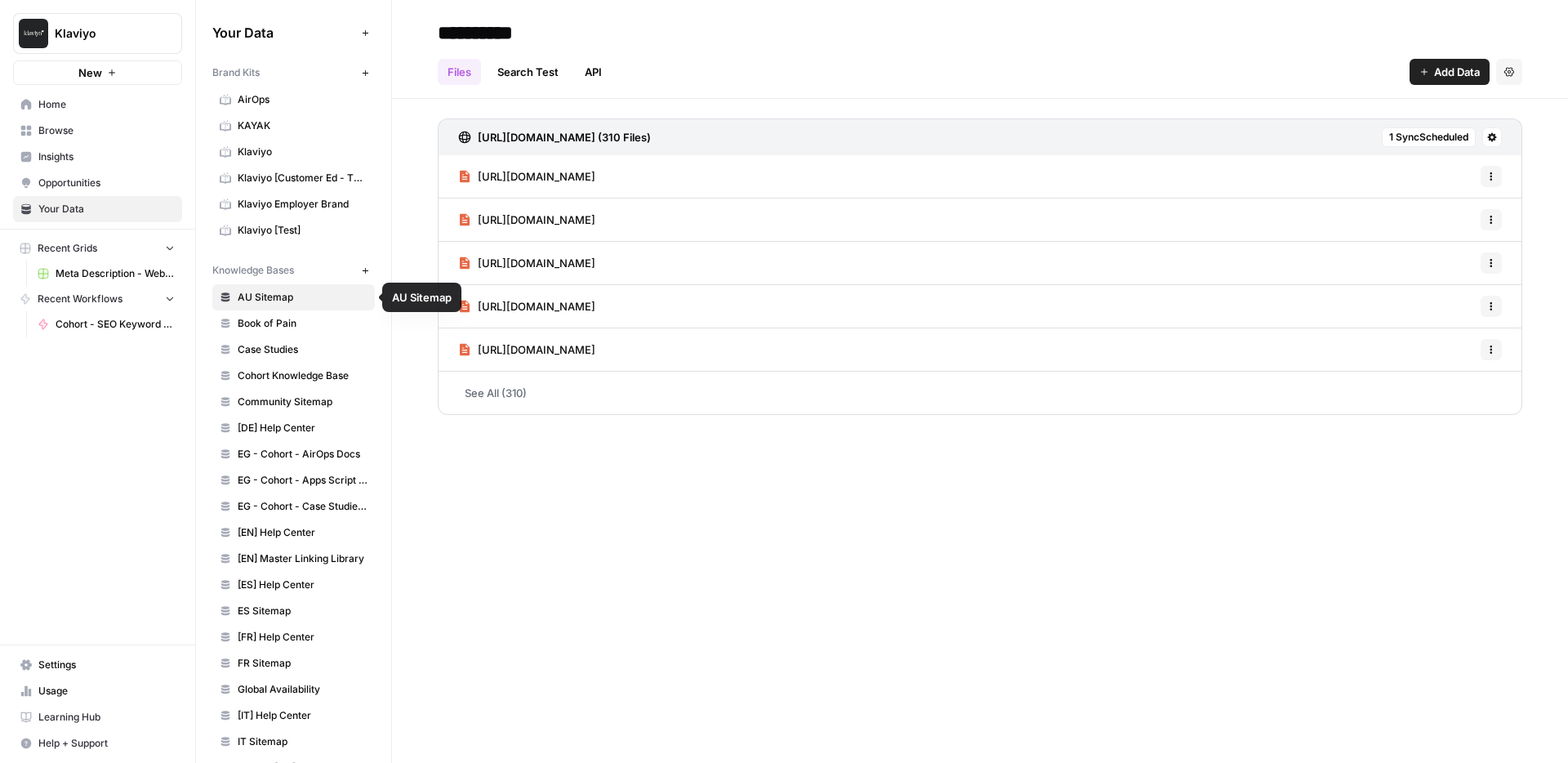
click at [268, 151] on span "Klaviyo" at bounding box center [302, 152] width 130 height 15
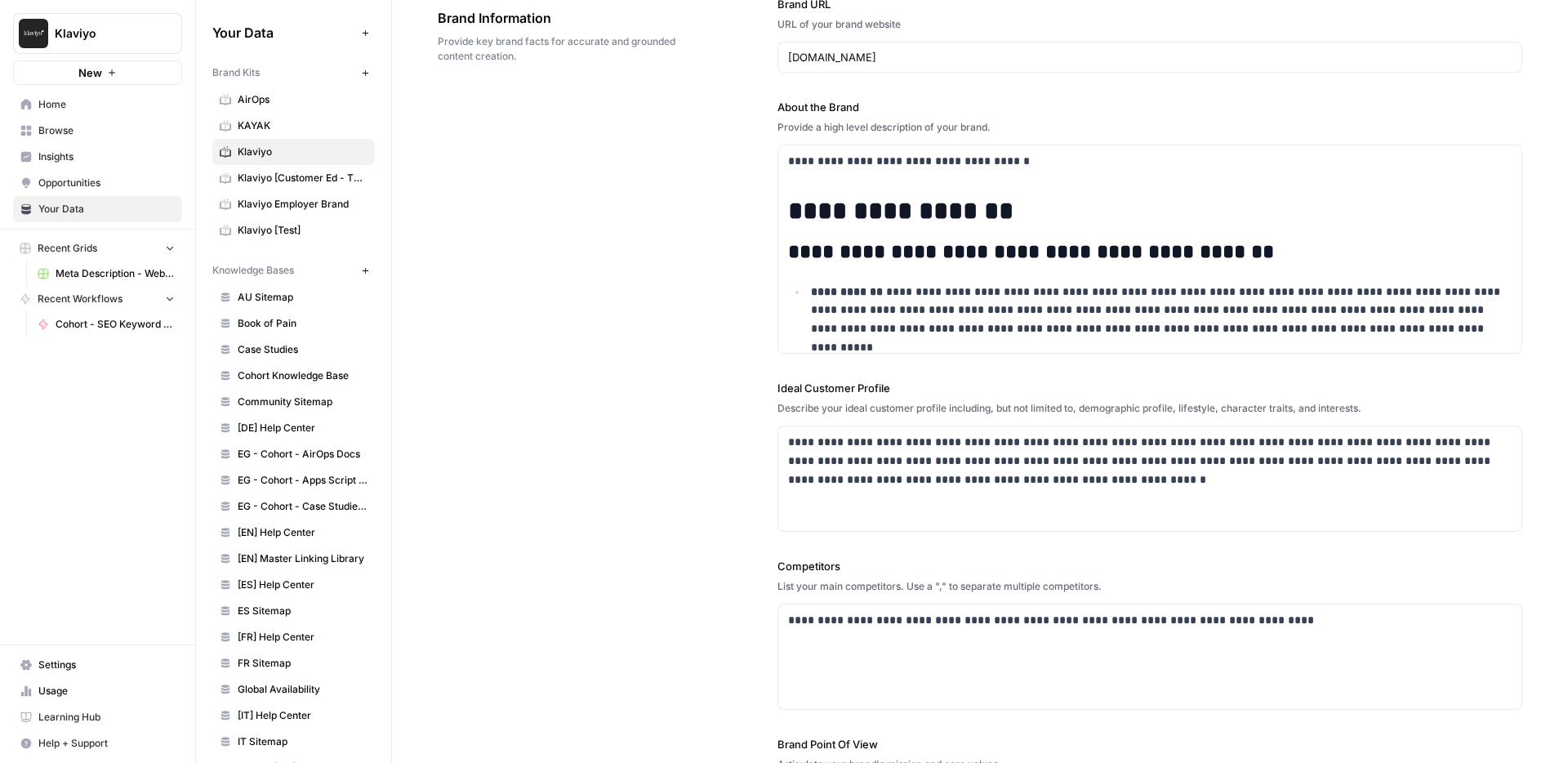
scroll to position [99, 0]
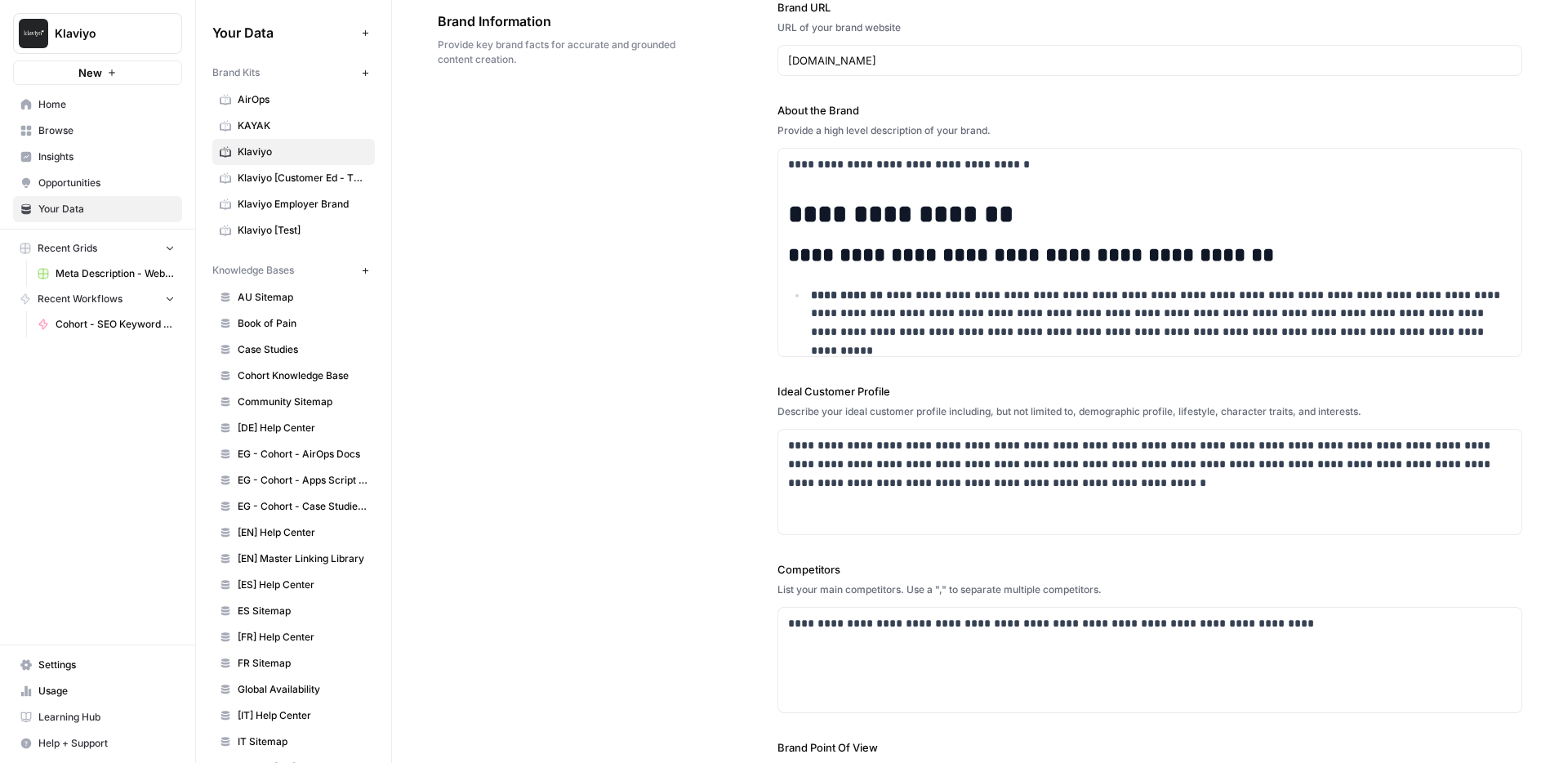
click at [271, 175] on span "Klaviyo [Customer Ed - TEST]" at bounding box center [302, 178] width 130 height 15
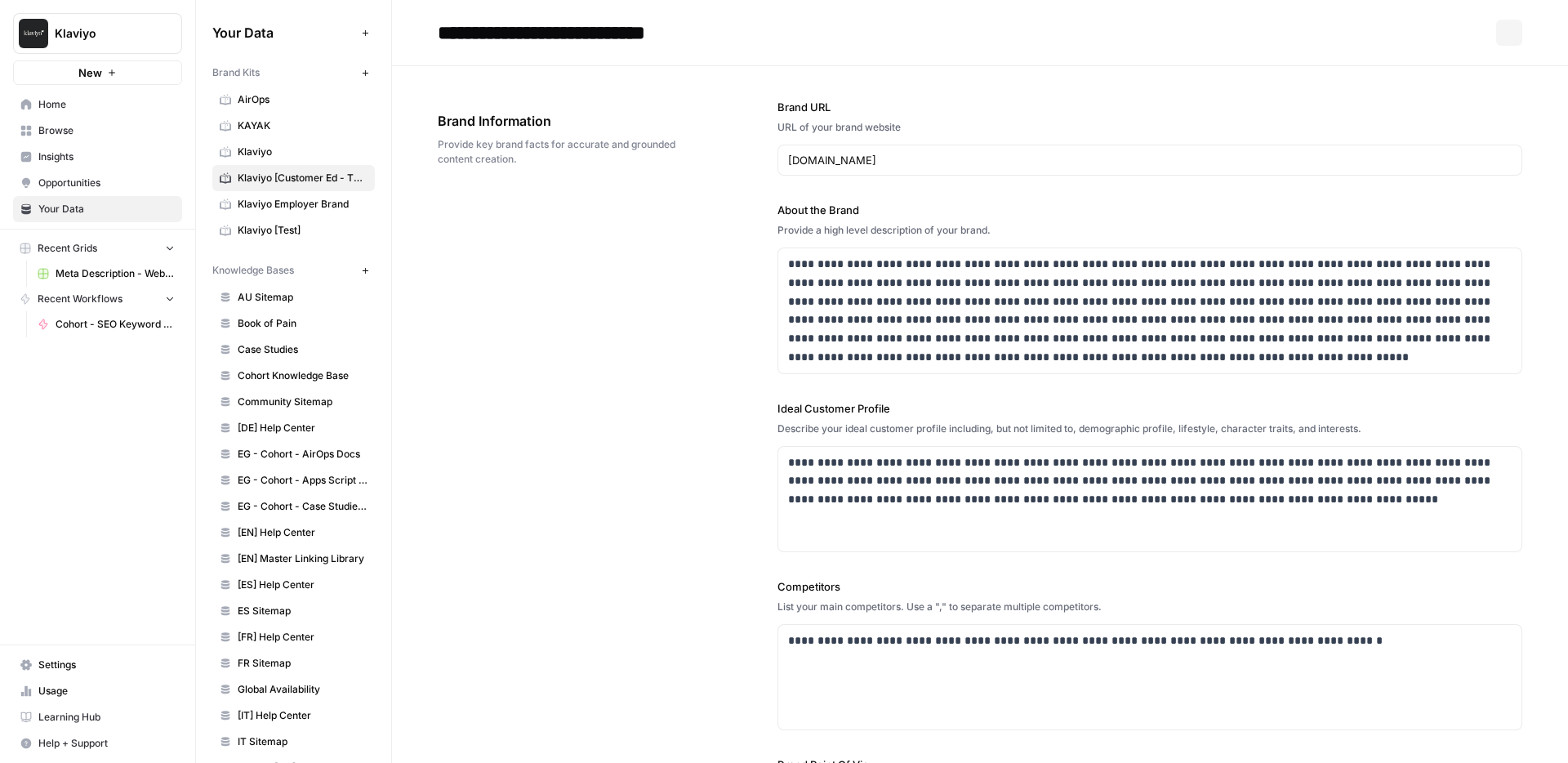
click at [267, 118] on span "KAYAK" at bounding box center [302, 126] width 130 height 15
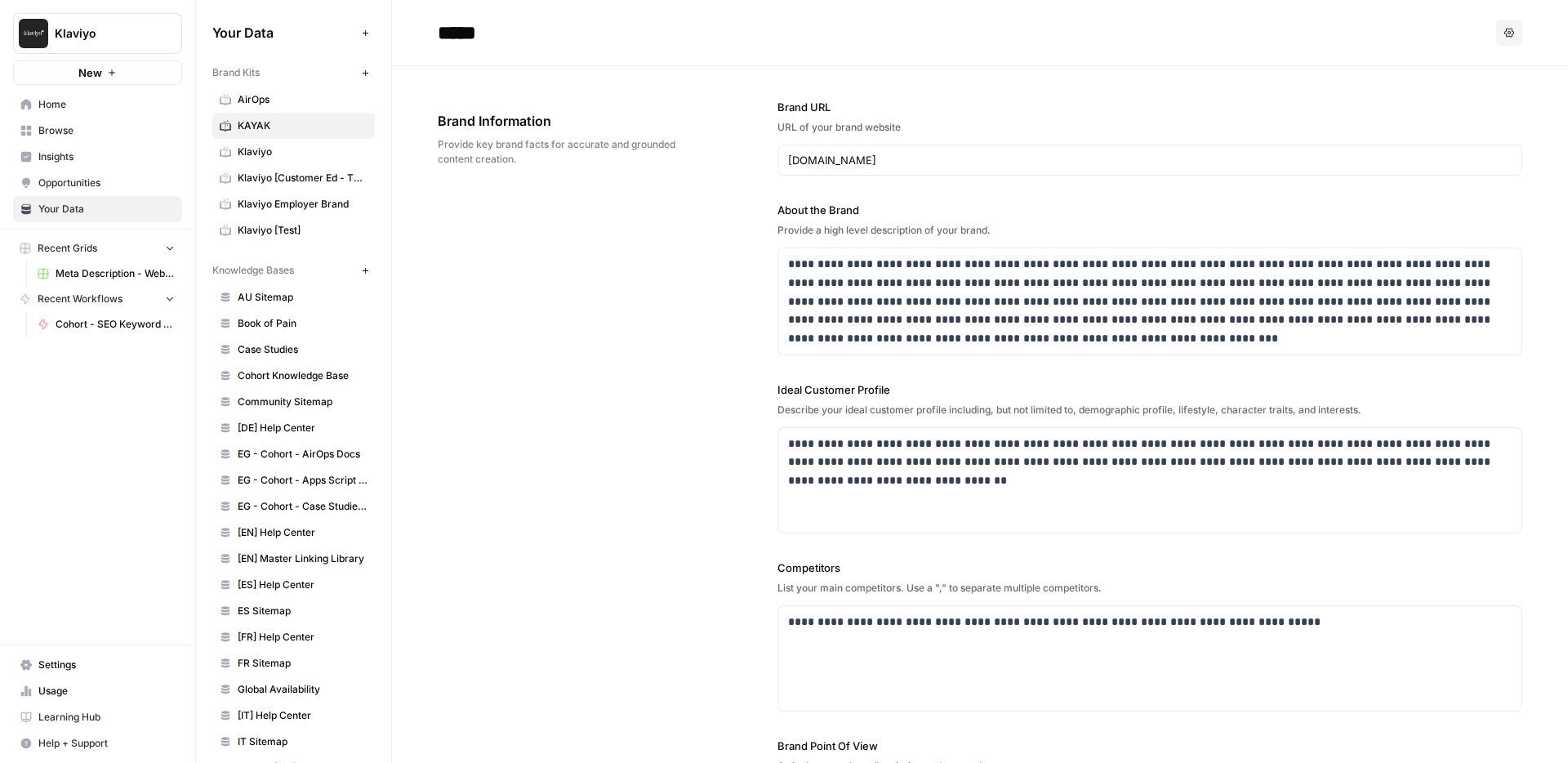
click at [252, 103] on span "AirOps" at bounding box center [302, 100] width 130 height 15
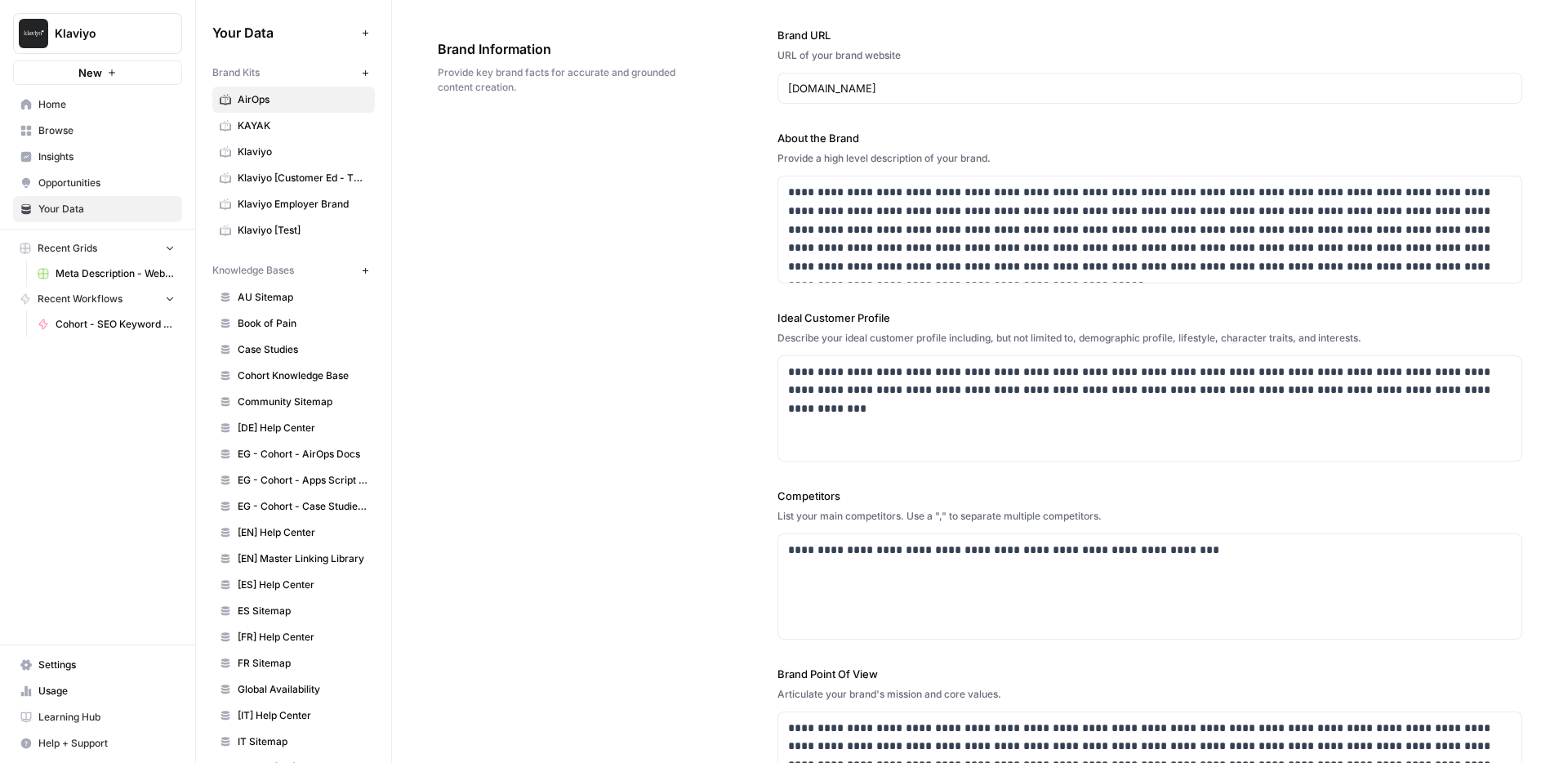
scroll to position [78, 0]
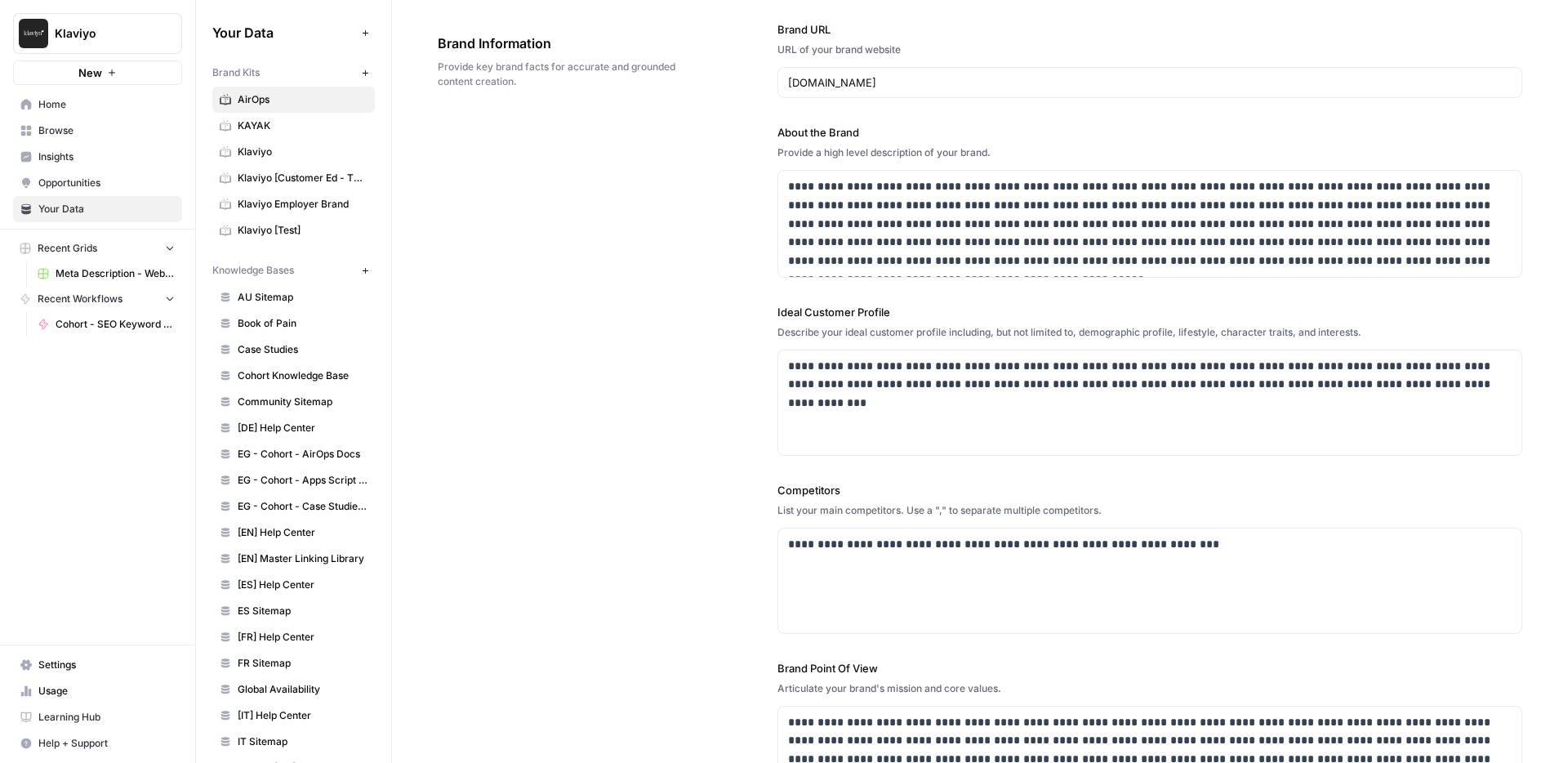
click at [316, 130] on span "KAYAK" at bounding box center [302, 126] width 130 height 15
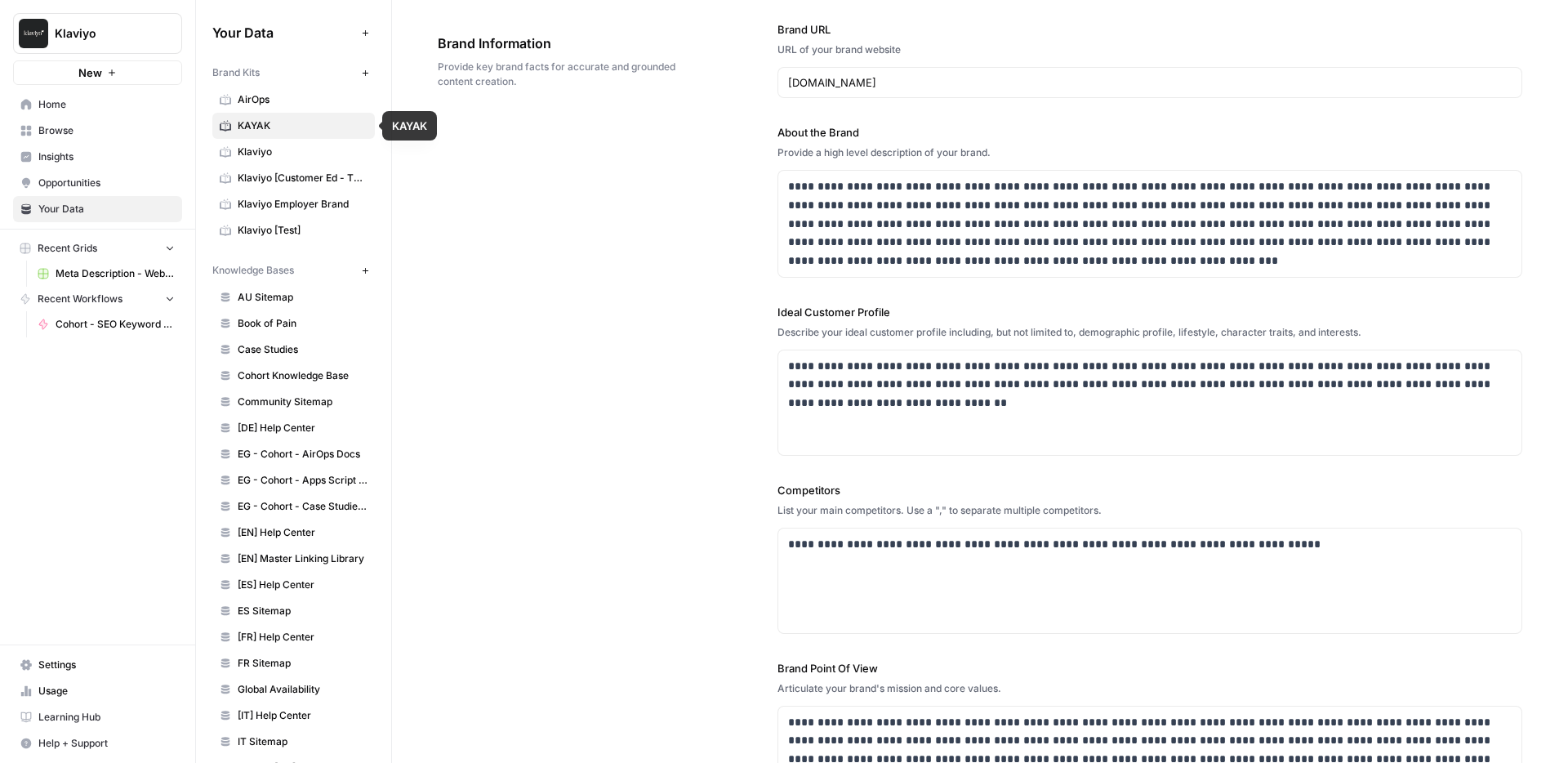
click at [257, 156] on span "Klaviyo" at bounding box center [302, 152] width 130 height 15
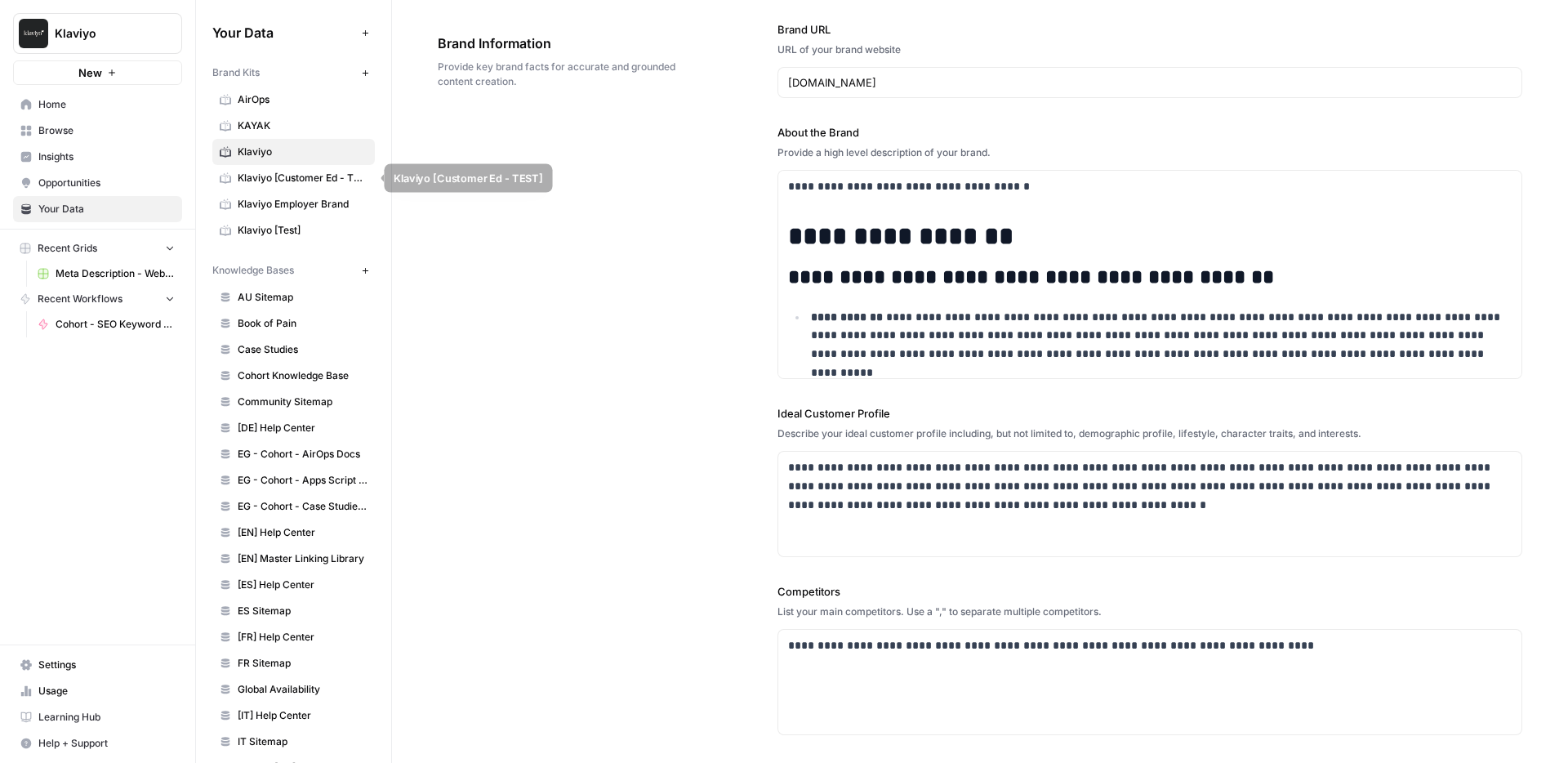
click at [257, 180] on span "Klaviyo [Customer Ed - TEST]" at bounding box center [302, 178] width 130 height 15
click at [254, 199] on span "Klaviyo Employer Brand" at bounding box center [302, 204] width 130 height 15
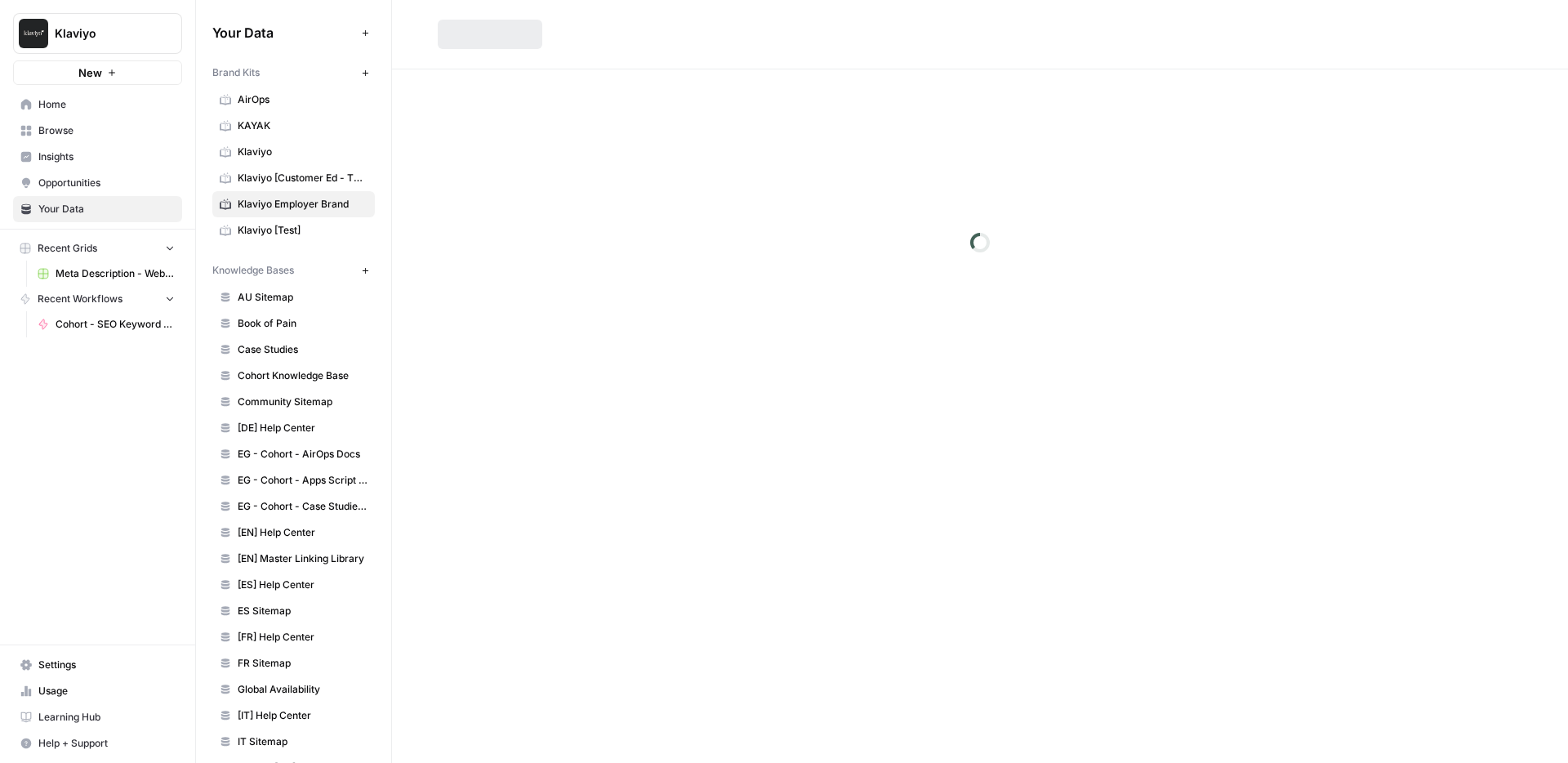
click at [254, 226] on span "Klaviyo [Test]" at bounding box center [302, 230] width 130 height 15
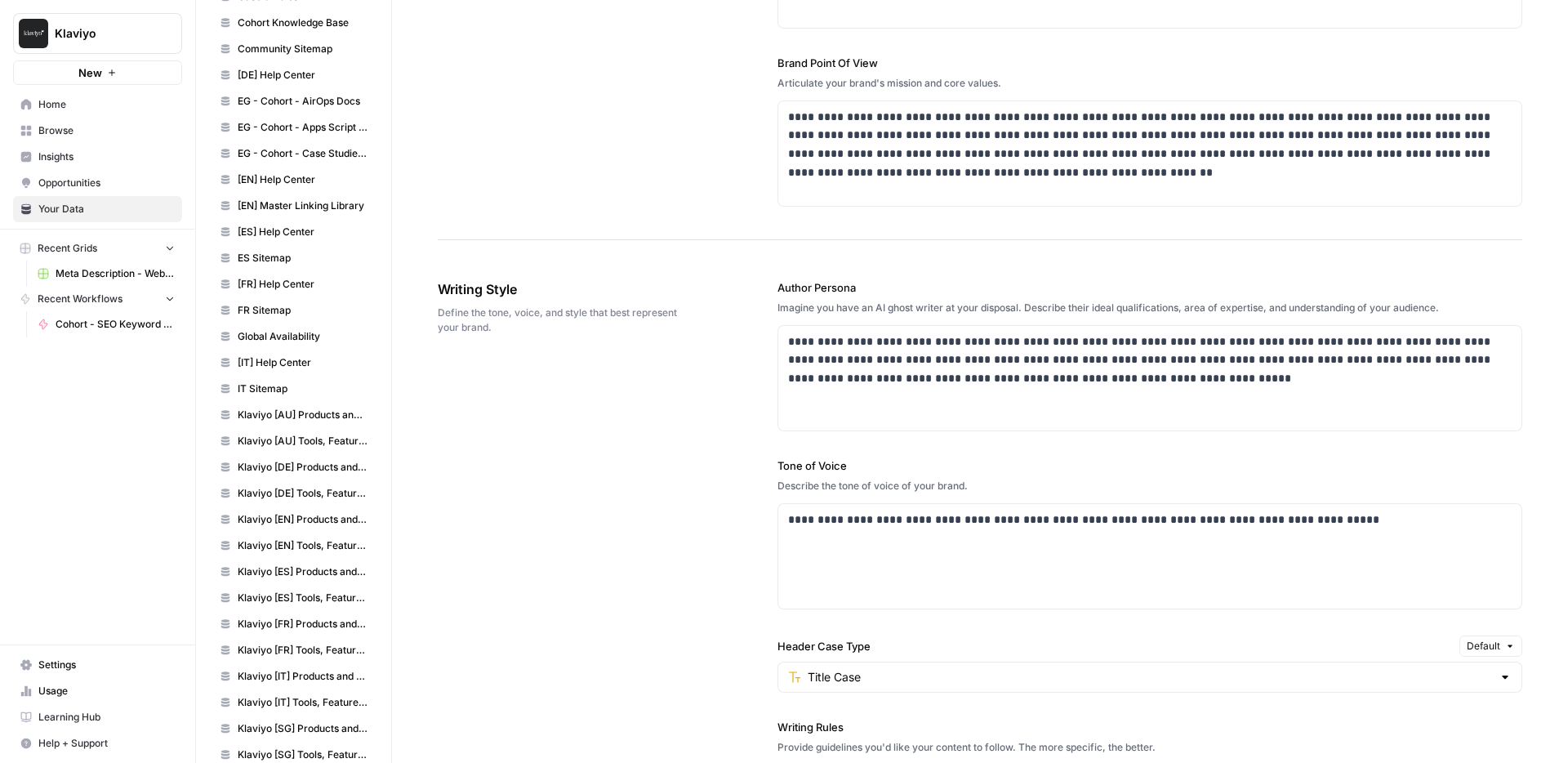
scroll to position [587, 0]
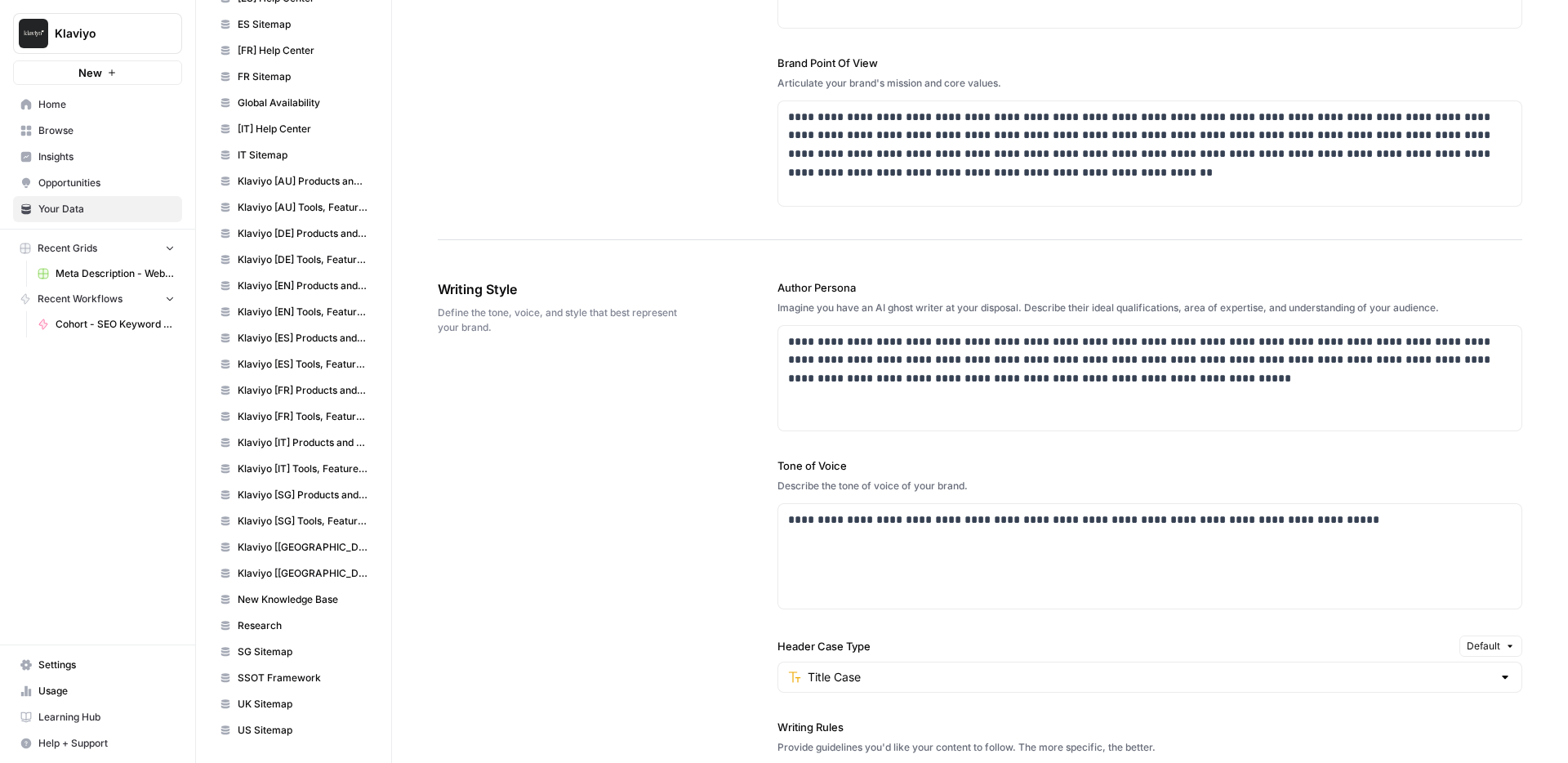
click at [85, 319] on span "Cohort - SEO Keyword Research ([PERSON_NAME])" at bounding box center [115, 324] width 119 height 15
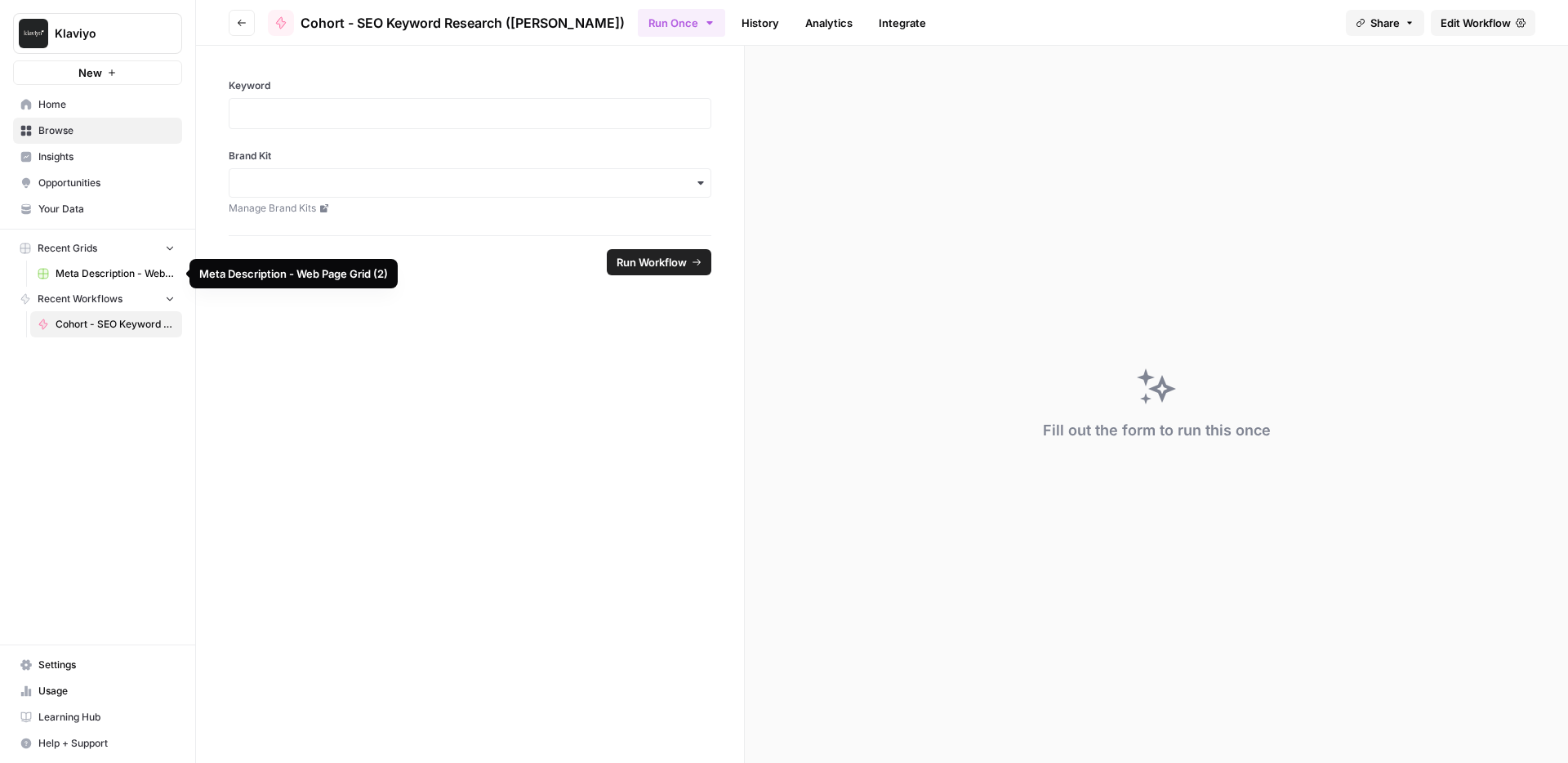
click at [101, 269] on span "Meta Description - Web Page Grid (2)" at bounding box center [115, 274] width 119 height 15
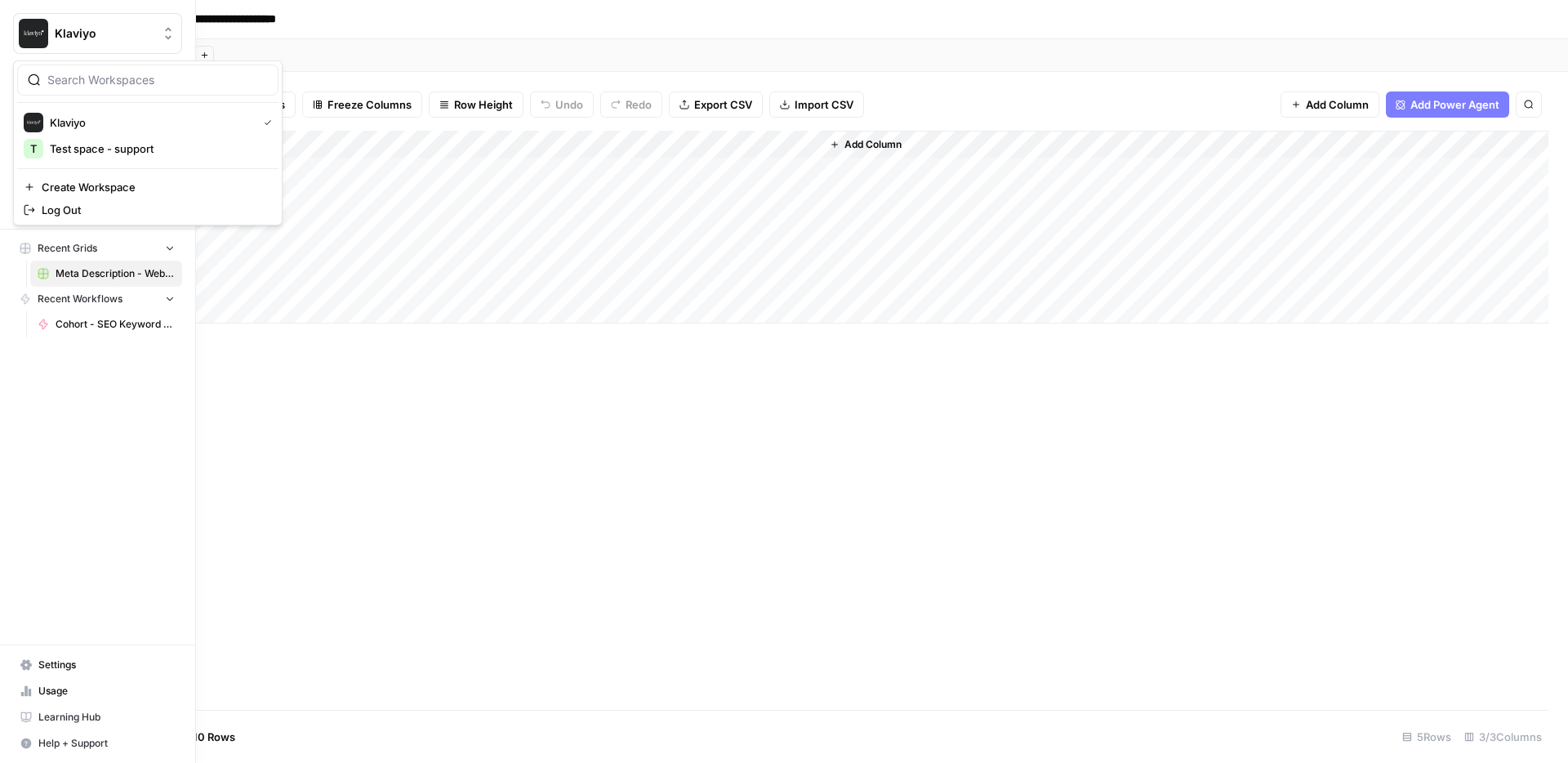
click at [104, 28] on span "Klaviyo" at bounding box center [103, 34] width 98 height 17
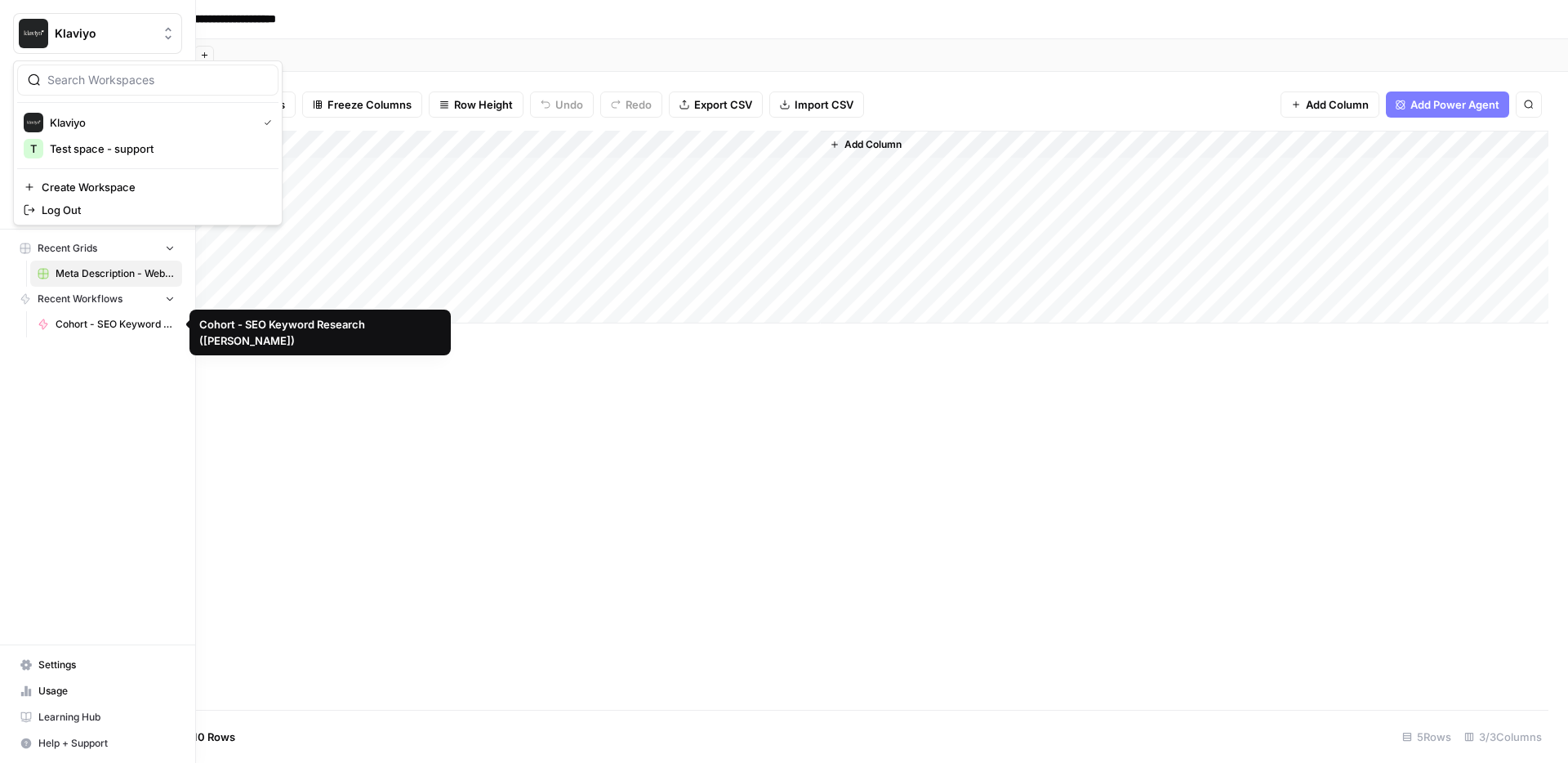
click at [117, 377] on div "Klaviyo New Home Browse Insights Opportunities Your Data Recent Grids Meta Desc…" at bounding box center [98, 382] width 195 height 763
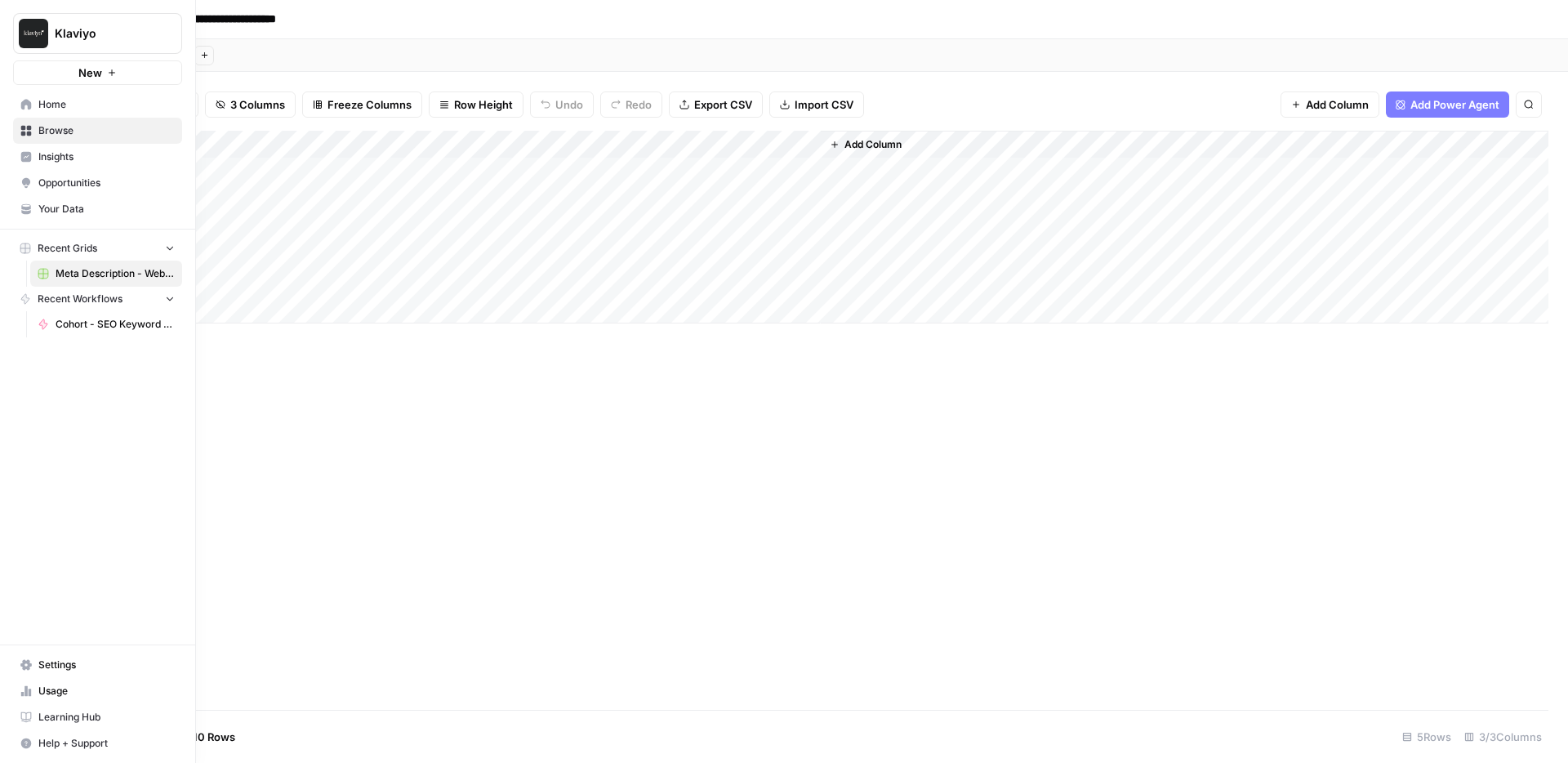
click at [68, 187] on span "Opportunities" at bounding box center [106, 183] width 137 height 15
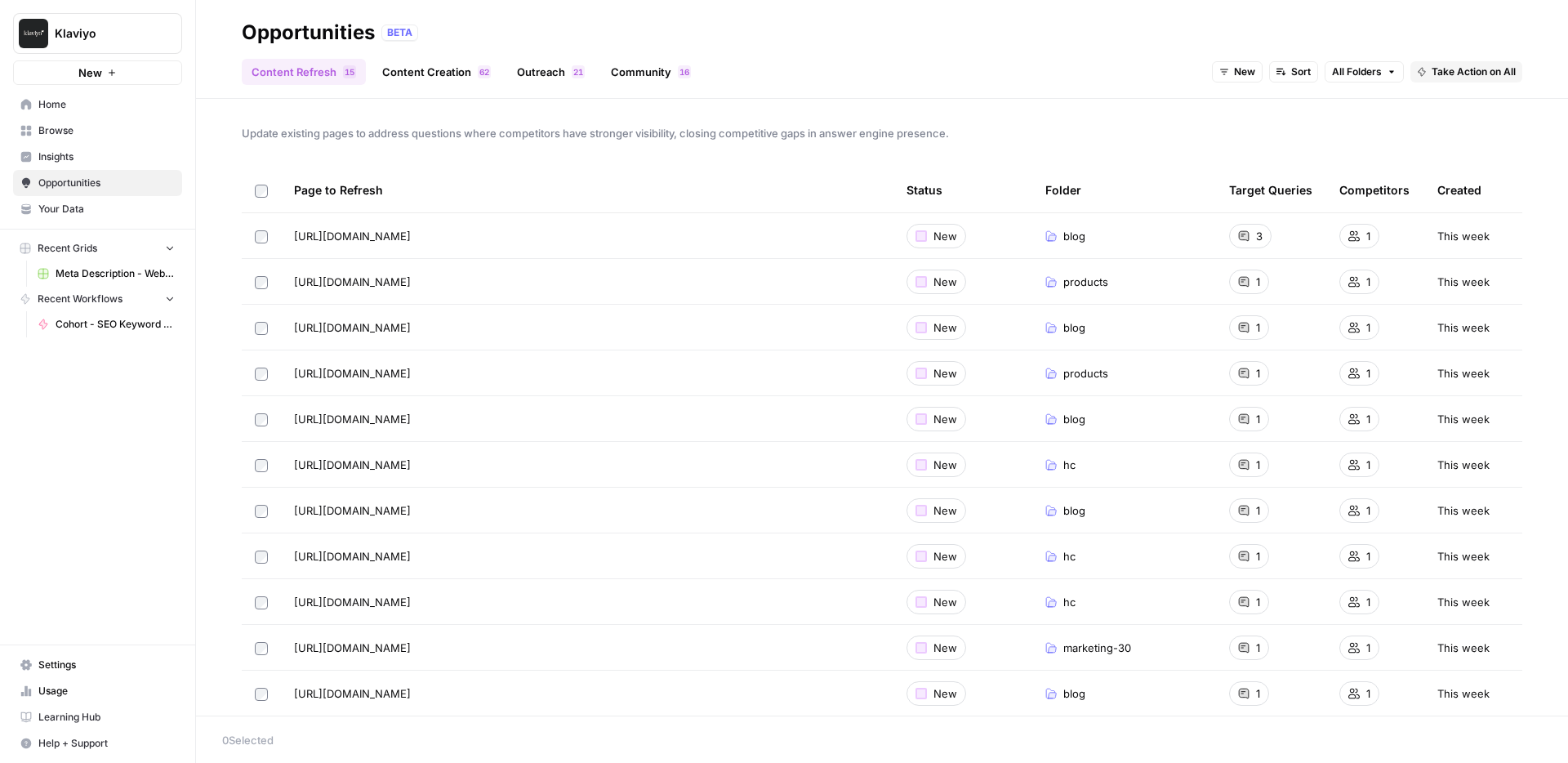
click at [434, 71] on link "Content Creation 2 6" at bounding box center [436, 72] width 128 height 26
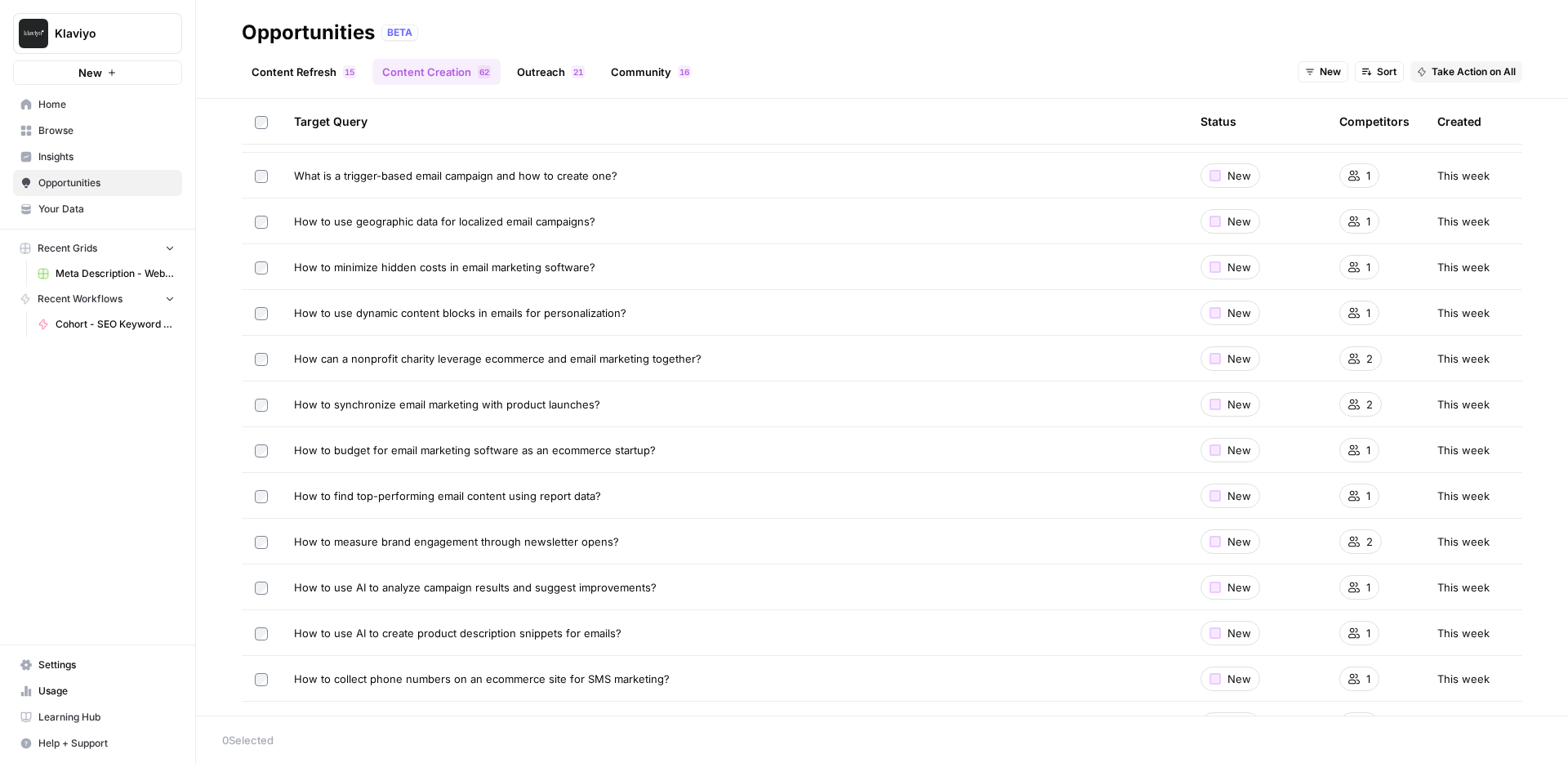
scroll to position [976, 0]
click at [464, 448] on span "How to budget for email marketing software as an ecommerce startup?" at bounding box center [474, 449] width 362 height 17
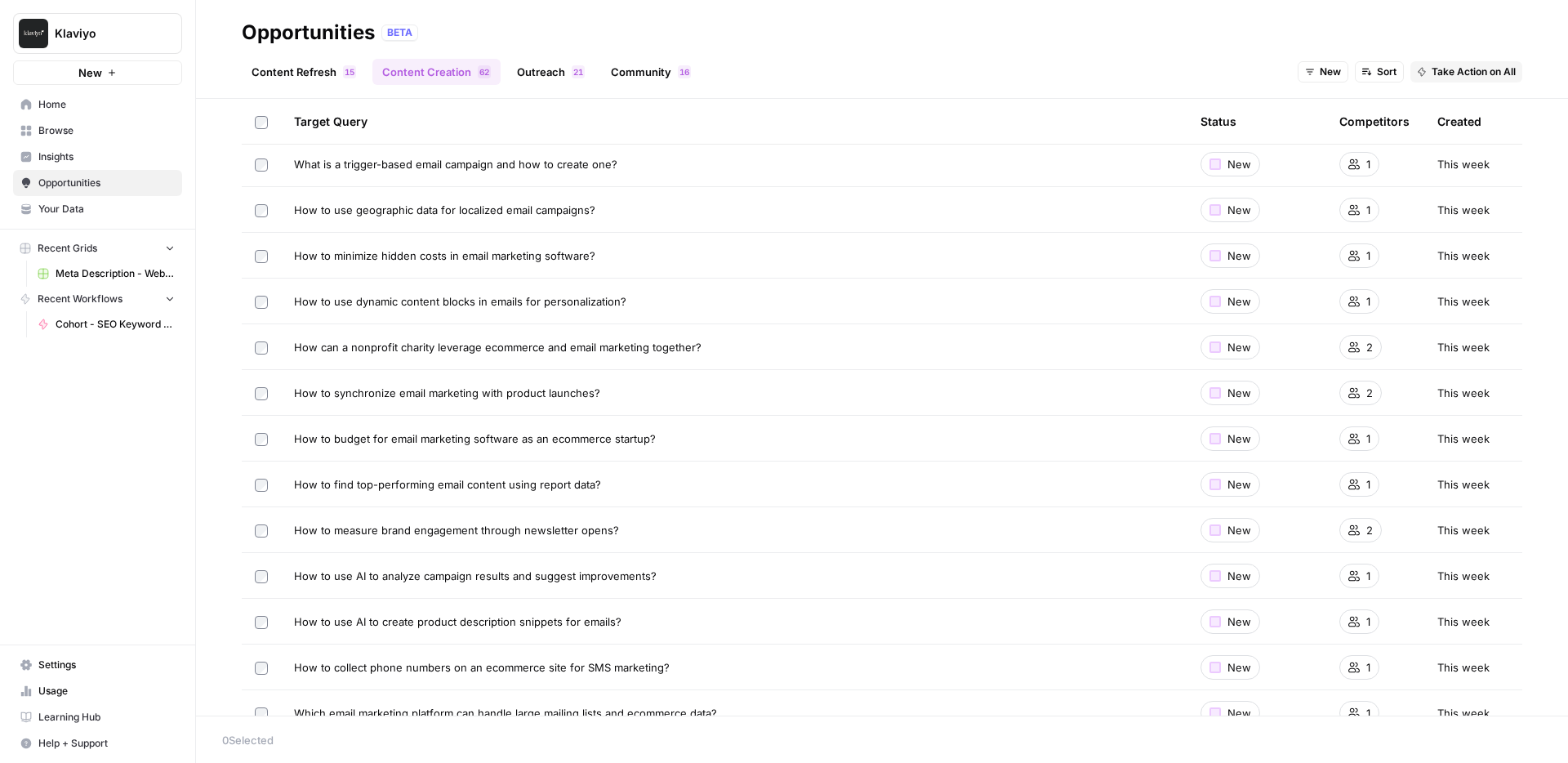
scroll to position [988, 0]
click at [351, 439] on span "How to budget for email marketing software as an ecommerce startup?" at bounding box center [474, 437] width 362 height 17
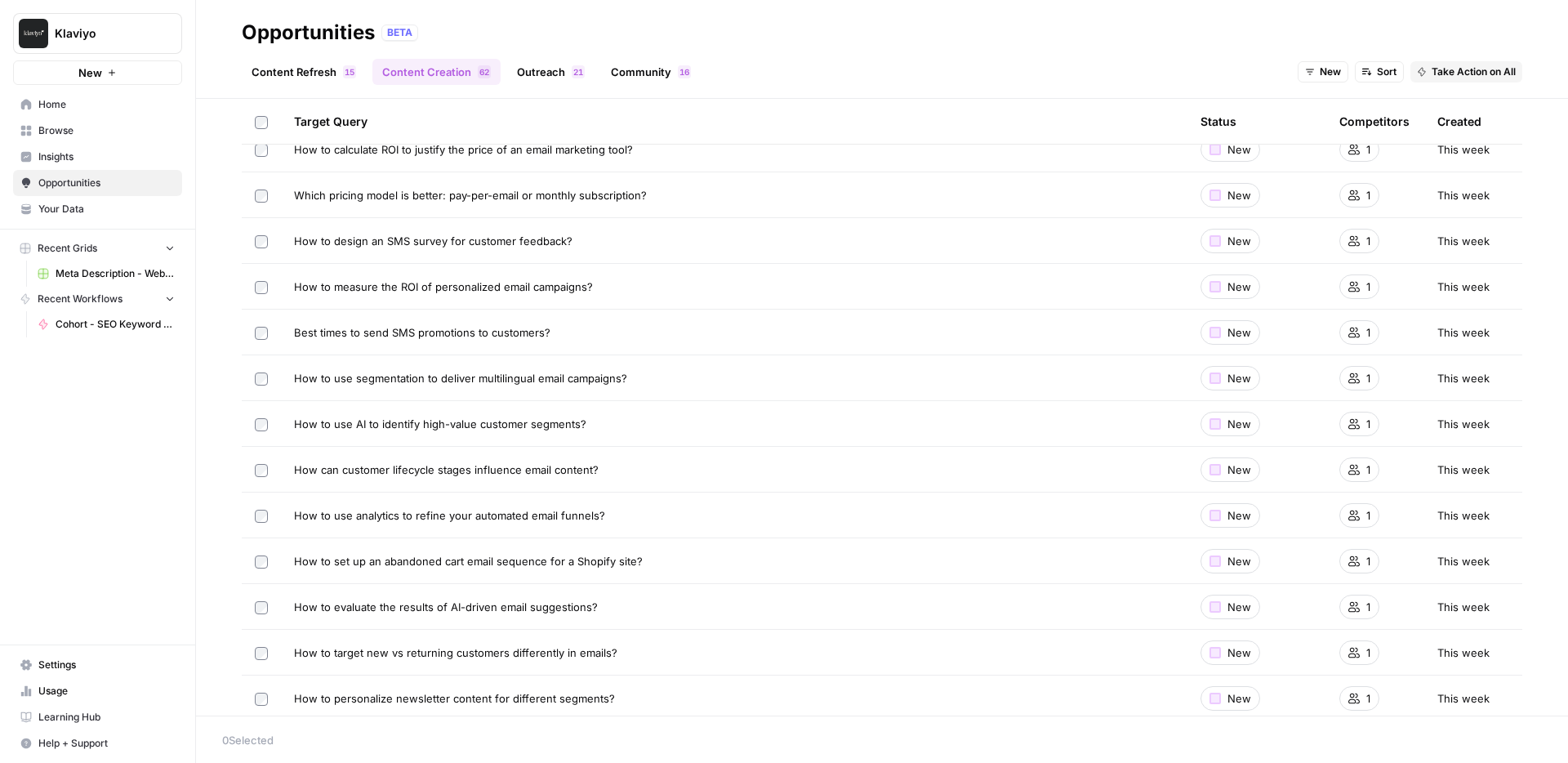
scroll to position [2359, 0]
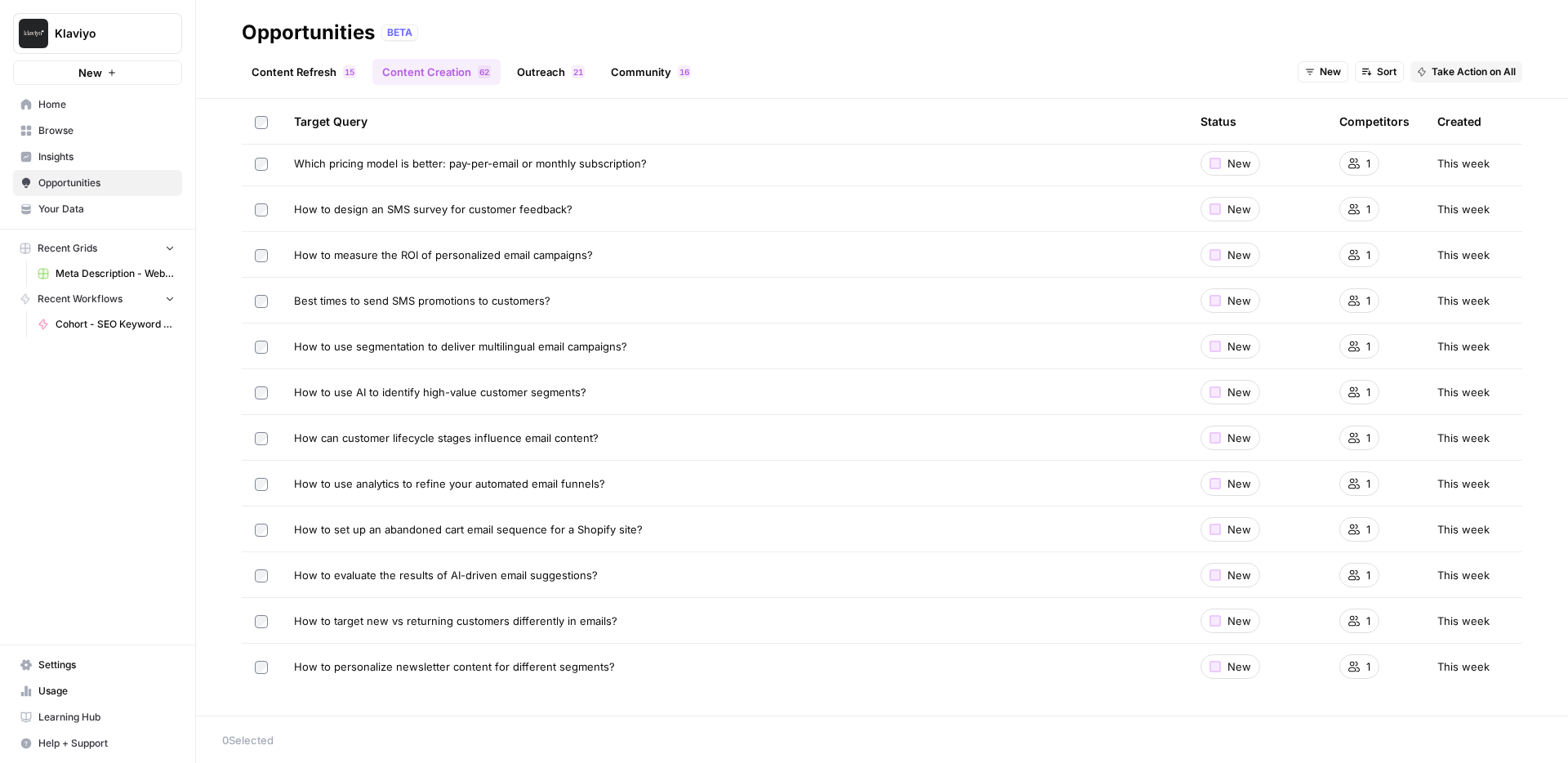
click at [391, 602] on span "How to personalize newsletter content for different segments?" at bounding box center [454, 666] width 321 height 17
click at [295, 74] on link "Content Refresh 5 1" at bounding box center [304, 72] width 124 height 26
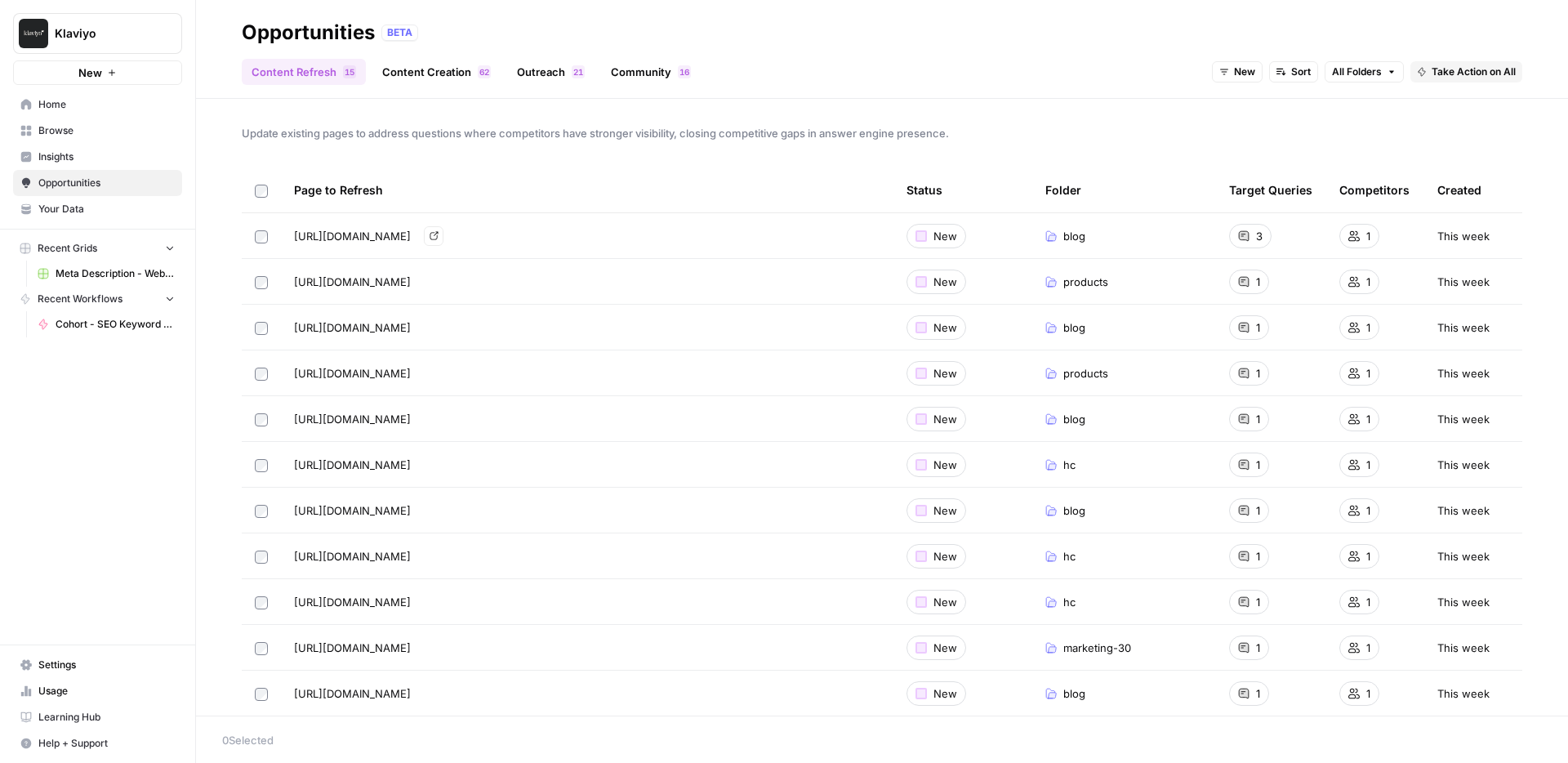
click at [410, 230] on span "[URL][DOMAIN_NAME]" at bounding box center [352, 236] width 117 height 17
click at [439, 234] on icon "Go to page https://www.klaviyo.com/blog/email-segmentation-ideas" at bounding box center [434, 235] width 9 height 9
click at [559, 77] on link "Outreach 1 2" at bounding box center [551, 72] width 88 height 26
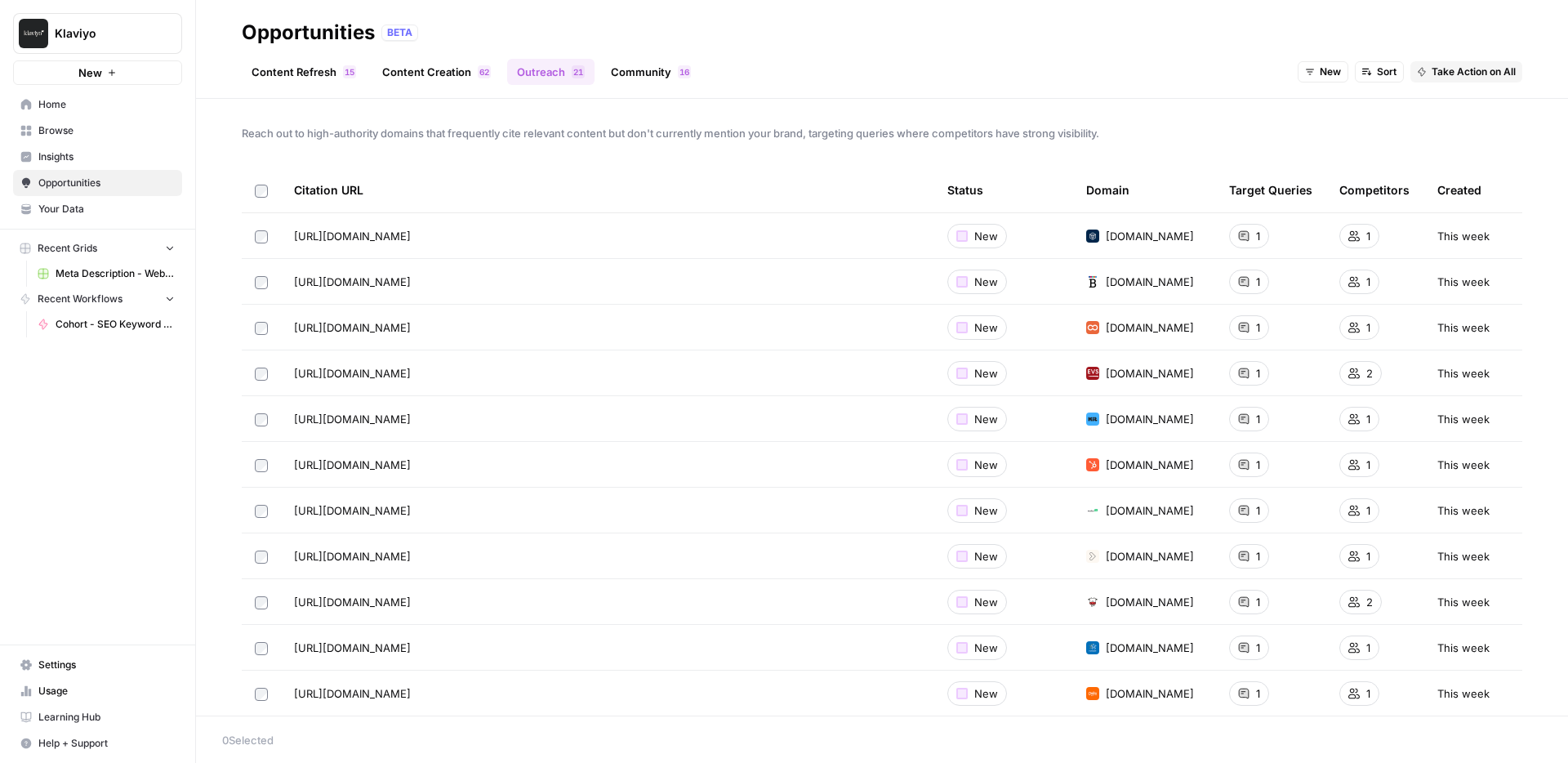
click at [640, 71] on link "Community 6 1" at bounding box center [650, 72] width 99 height 26
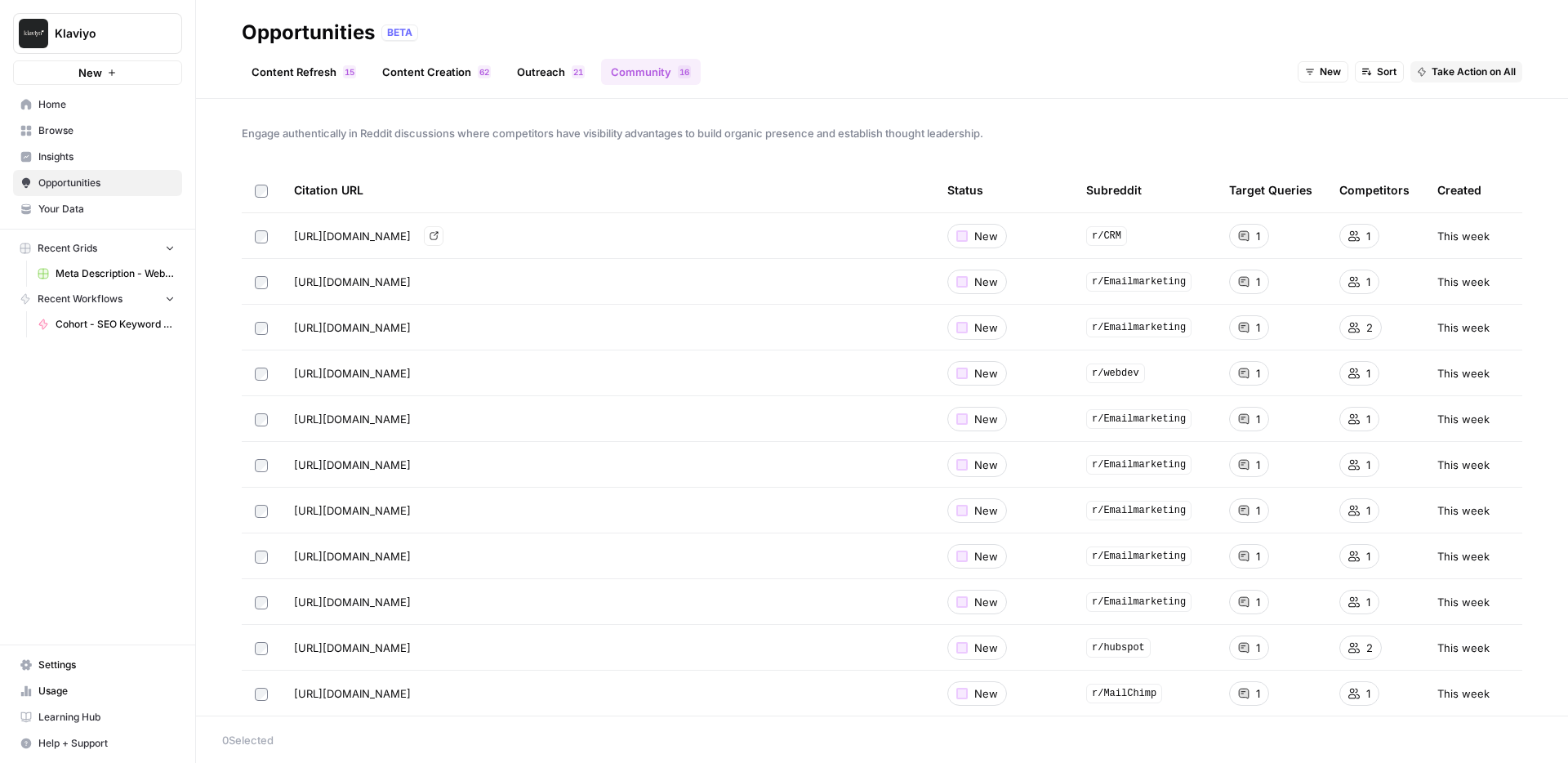
click at [410, 239] on span "[URL][DOMAIN_NAME]" at bounding box center [352, 236] width 117 height 17
click at [439, 235] on icon "Go to page https://www.reddit.com/r/CRM/comments/1enhede/are_there_any_crm_or_m…" at bounding box center [434, 235] width 9 height 9
click at [65, 602] on span "Learning Hub" at bounding box center [106, 717] width 137 height 15
